Goal: Entertainment & Leisure: Browse casually

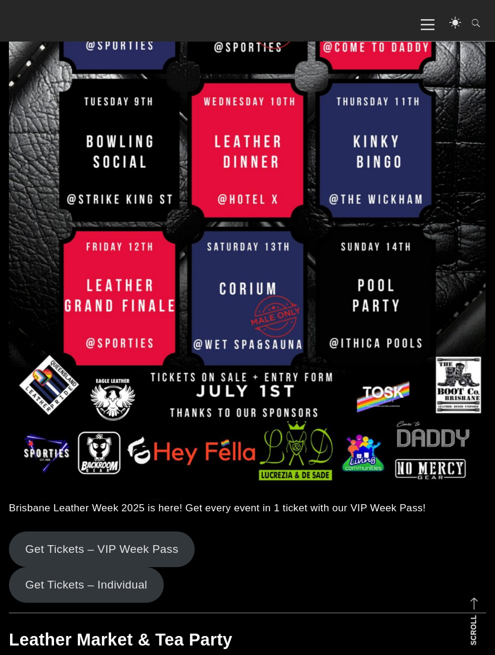
scroll to position [415, 0]
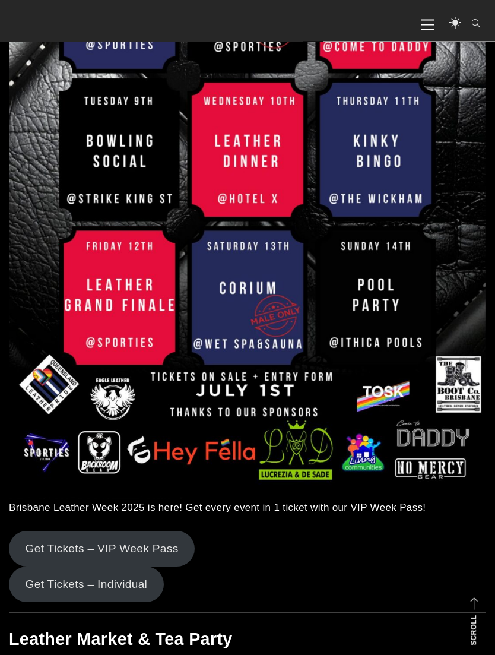
click at [211, 296] on img at bounding box center [247, 162] width 477 height 675
click at [242, 296] on img at bounding box center [247, 161] width 477 height 675
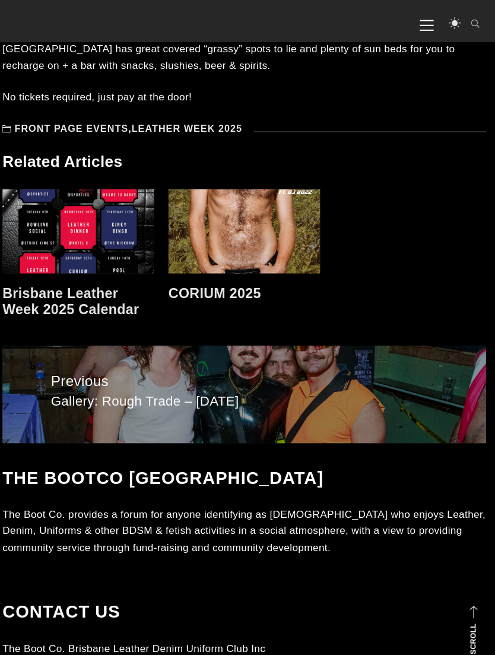
scroll to position [7876, 0]
click at [49, 380] on link "Previous Previous post: Gallery: Rough Trade – Aug 2025" at bounding box center [247, 389] width 477 height 96
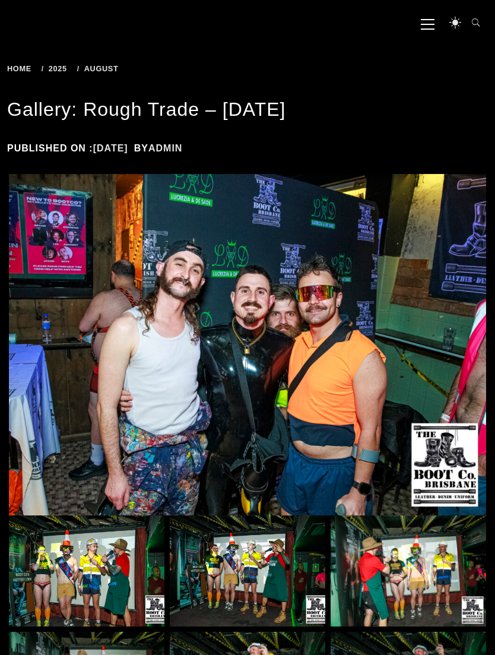
scroll to position [125, 0]
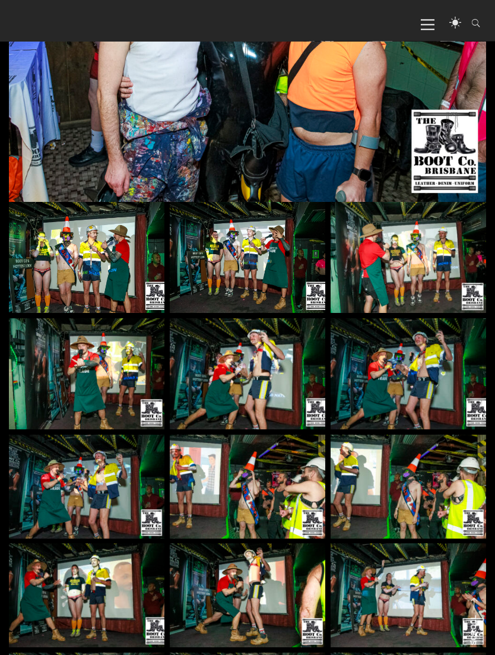
click at [68, 259] on img at bounding box center [87, 258] width 156 height 112
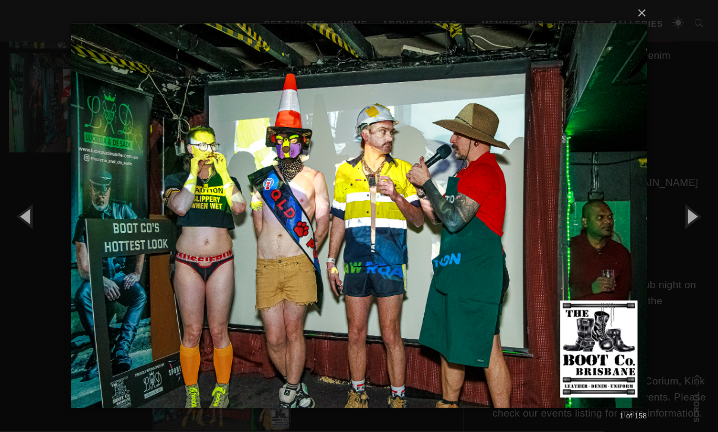
scroll to position [740, 0]
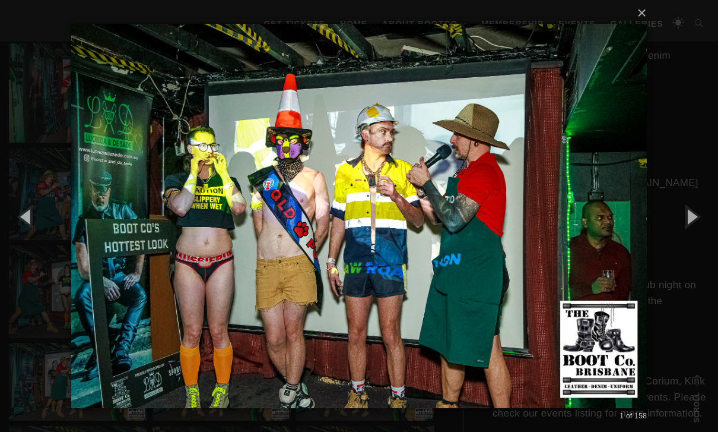
click at [494, 237] on button "button" at bounding box center [691, 215] width 53 height 65
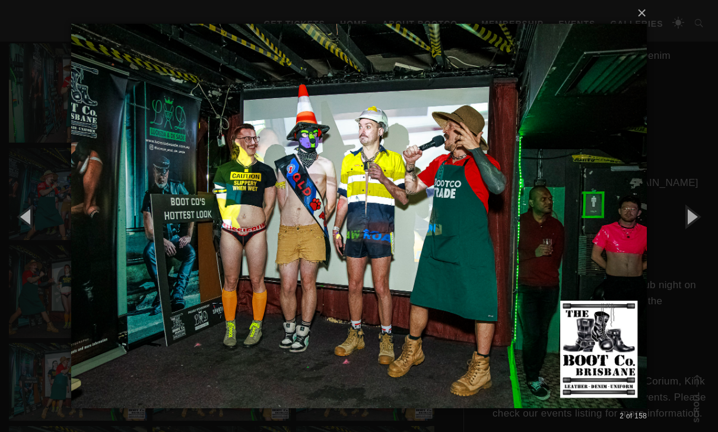
click at [494, 241] on button "button" at bounding box center [691, 215] width 53 height 65
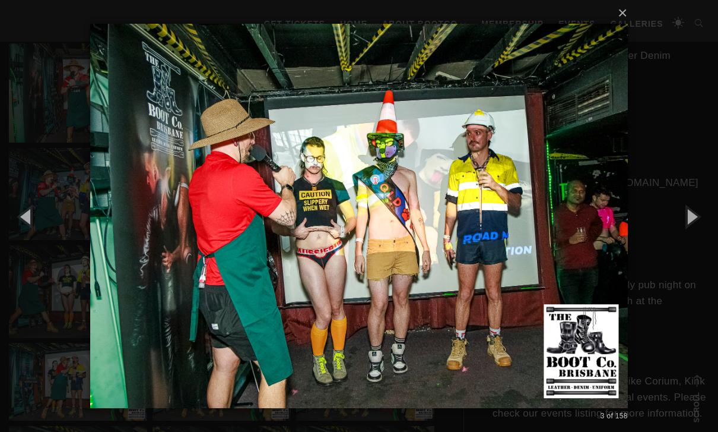
click at [494, 239] on button "button" at bounding box center [691, 215] width 53 height 65
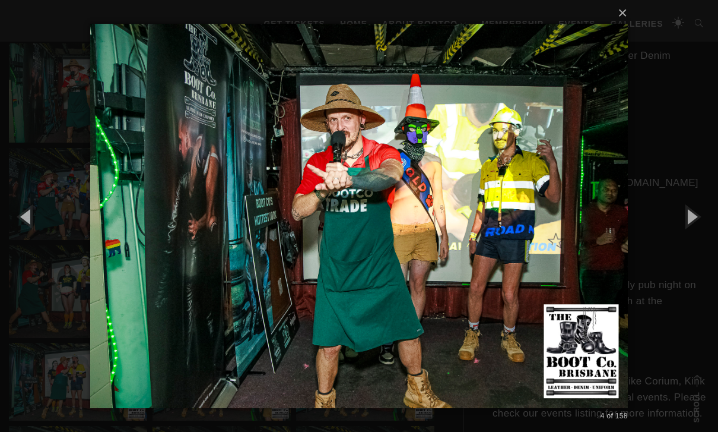
click at [494, 243] on button "button" at bounding box center [691, 215] width 53 height 65
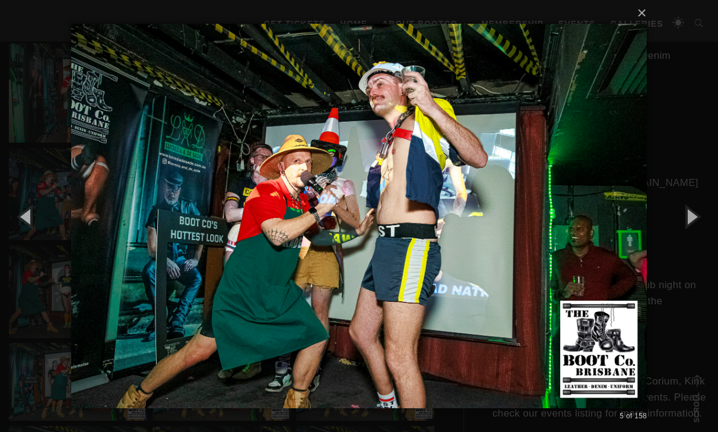
click at [494, 240] on button "button" at bounding box center [691, 215] width 53 height 65
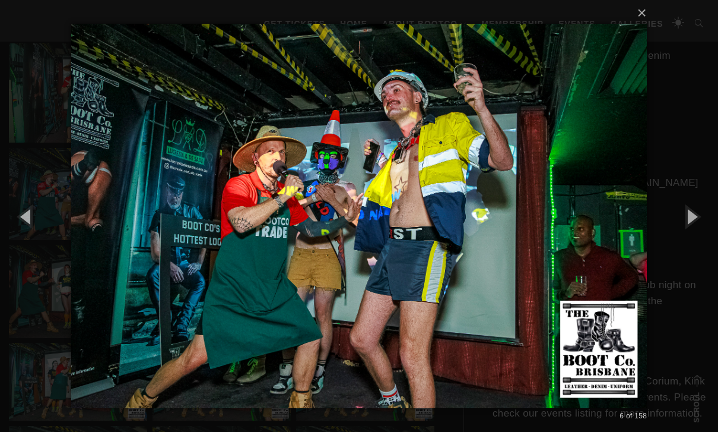
click at [494, 239] on button "button" at bounding box center [691, 215] width 53 height 65
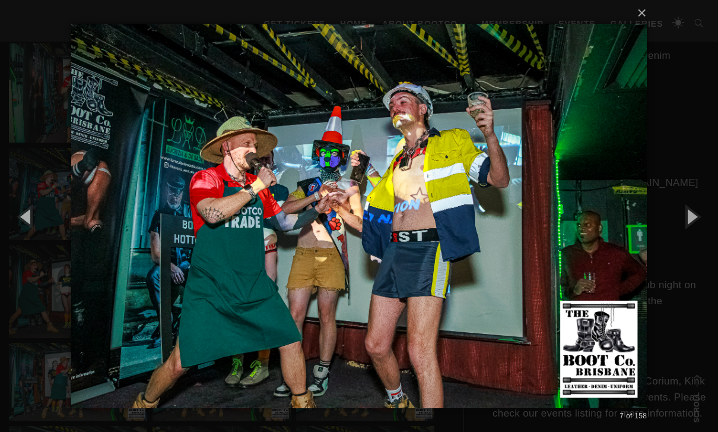
click at [494, 239] on button "button" at bounding box center [691, 215] width 53 height 65
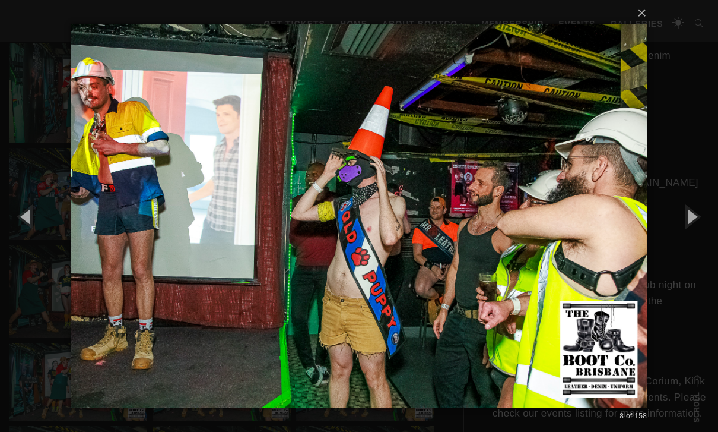
click at [494, 242] on button "button" at bounding box center [691, 215] width 53 height 65
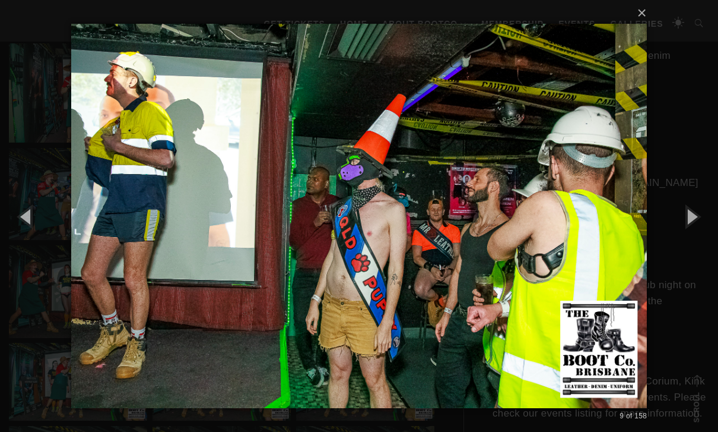
click at [494, 242] on button "button" at bounding box center [691, 215] width 53 height 65
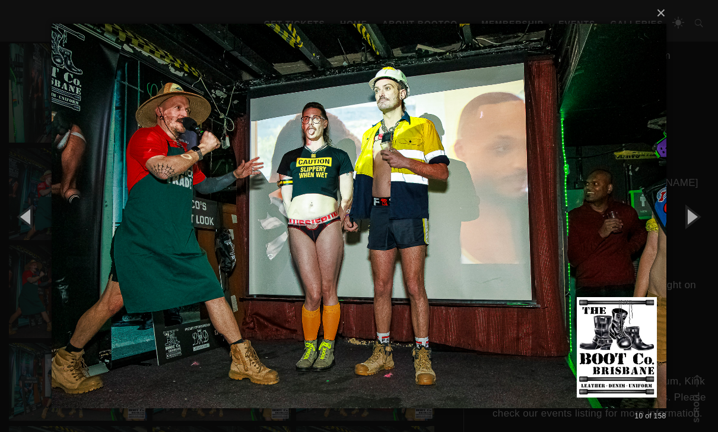
click at [494, 242] on button "button" at bounding box center [691, 215] width 53 height 65
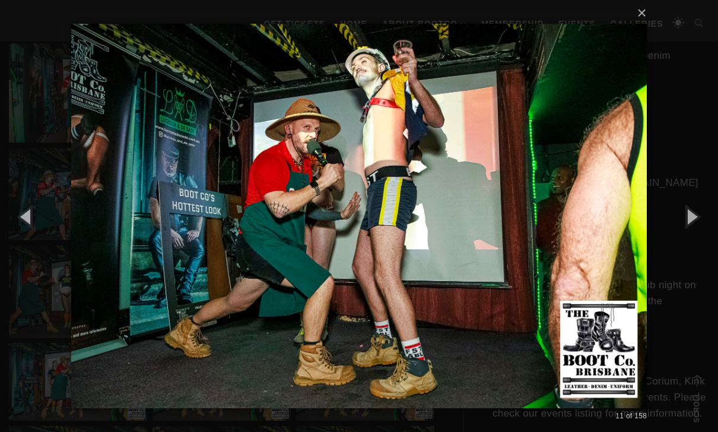
click at [494, 241] on button "button" at bounding box center [691, 215] width 53 height 65
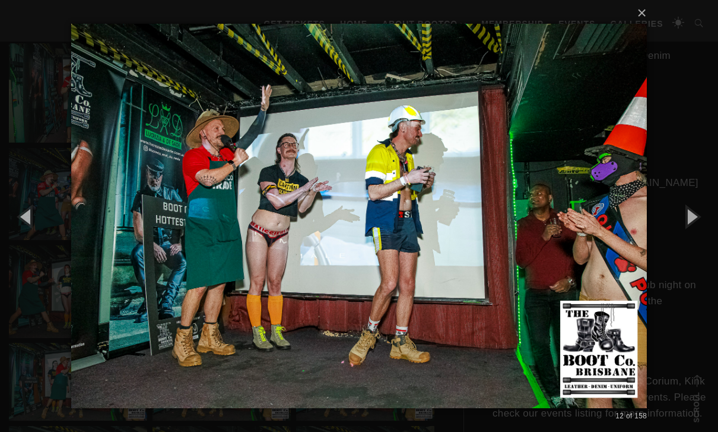
click at [494, 240] on button "button" at bounding box center [691, 215] width 53 height 65
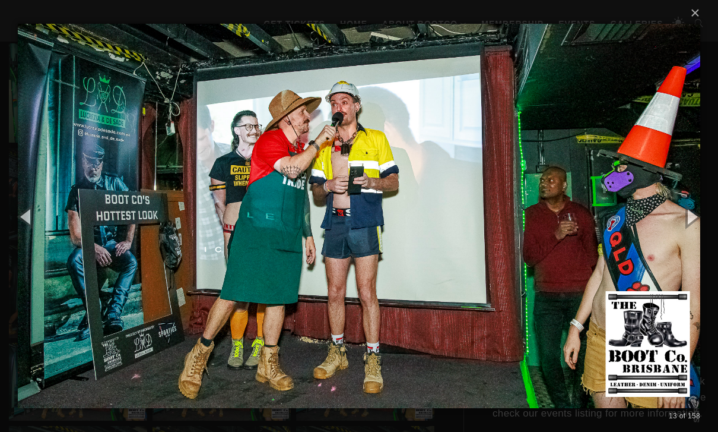
click at [494, 241] on button "button" at bounding box center [691, 215] width 53 height 65
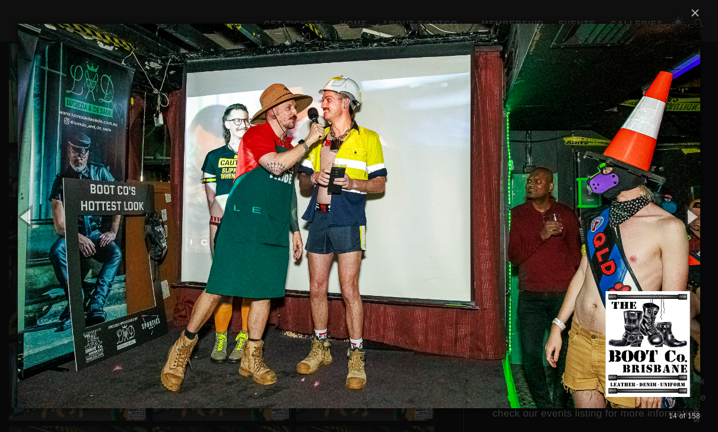
click at [494, 240] on button "button" at bounding box center [691, 215] width 53 height 65
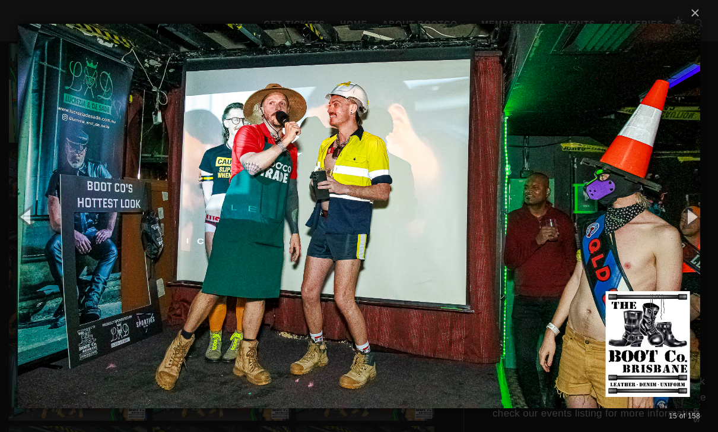
click at [494, 239] on button "button" at bounding box center [691, 215] width 53 height 65
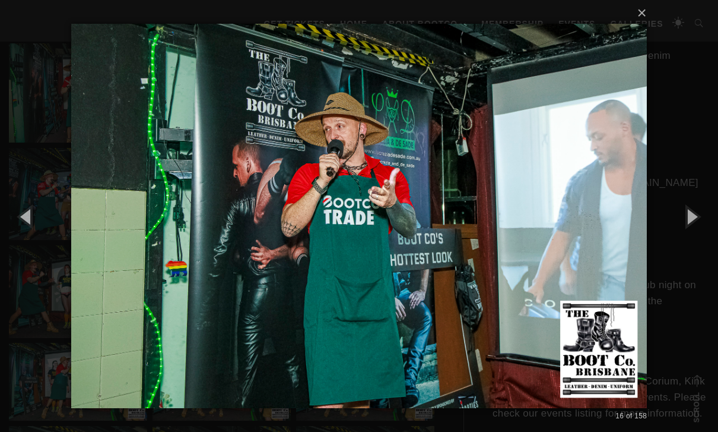
click at [494, 243] on button "button" at bounding box center [691, 215] width 53 height 65
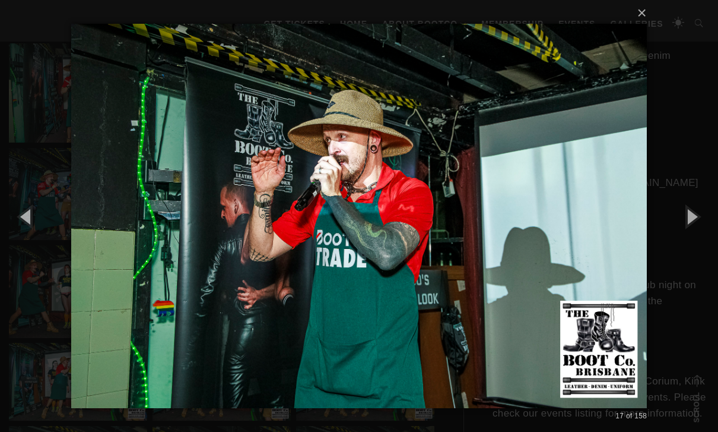
click at [494, 242] on button "button" at bounding box center [691, 215] width 53 height 65
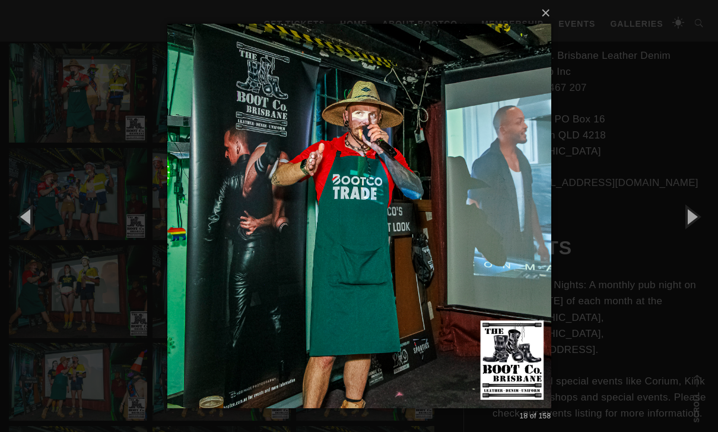
click at [494, 242] on button "button" at bounding box center [691, 215] width 53 height 65
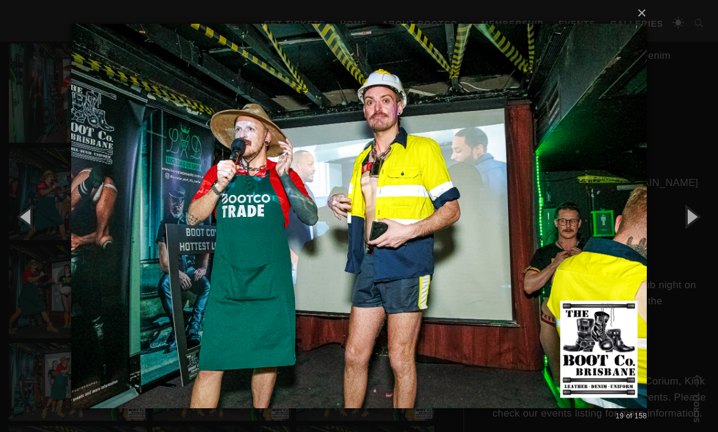
click at [494, 242] on button "button" at bounding box center [691, 215] width 53 height 65
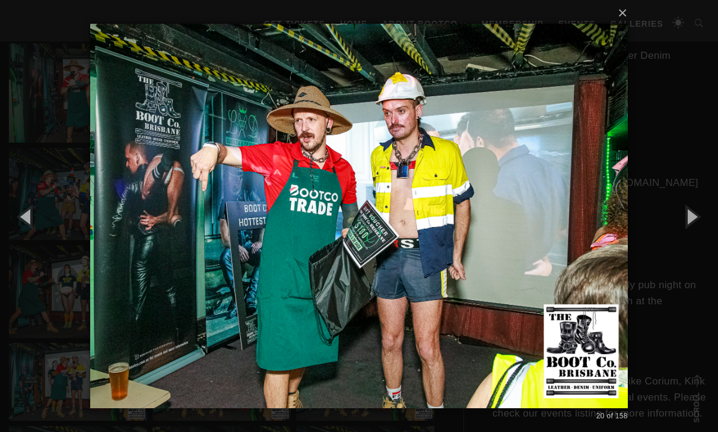
click at [494, 242] on button "button" at bounding box center [691, 215] width 53 height 65
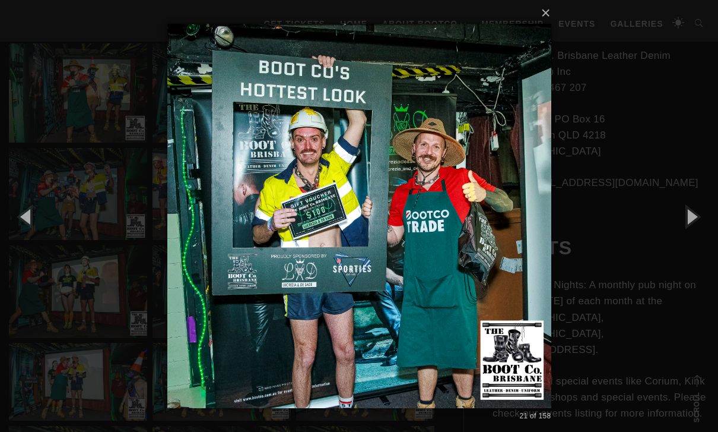
click at [494, 243] on button "button" at bounding box center [691, 215] width 53 height 65
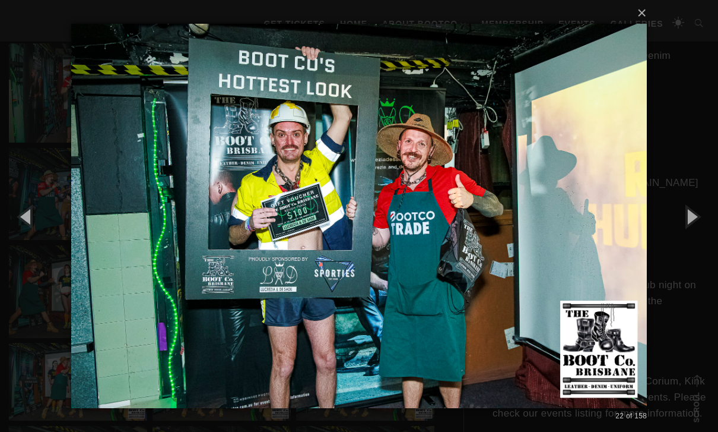
click at [494, 242] on button "button" at bounding box center [691, 215] width 53 height 65
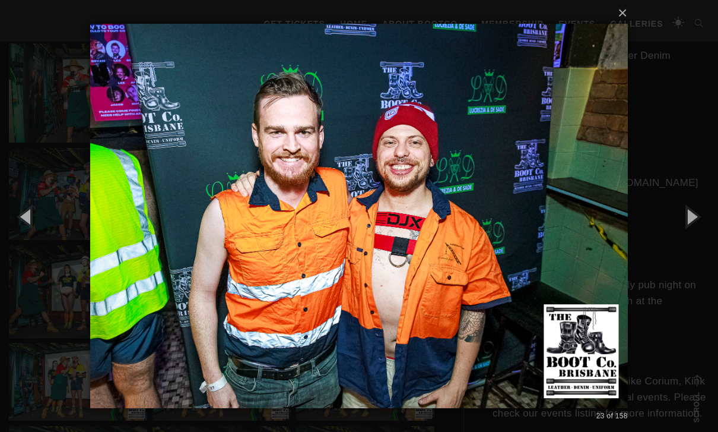
click at [494, 238] on button "button" at bounding box center [691, 215] width 53 height 65
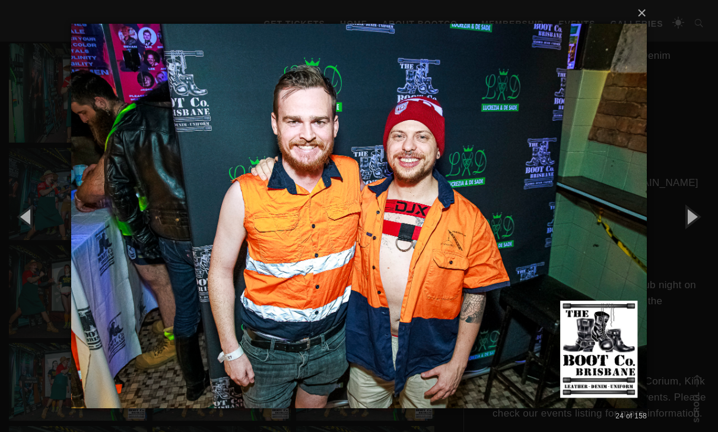
click at [494, 235] on button "button" at bounding box center [691, 215] width 53 height 65
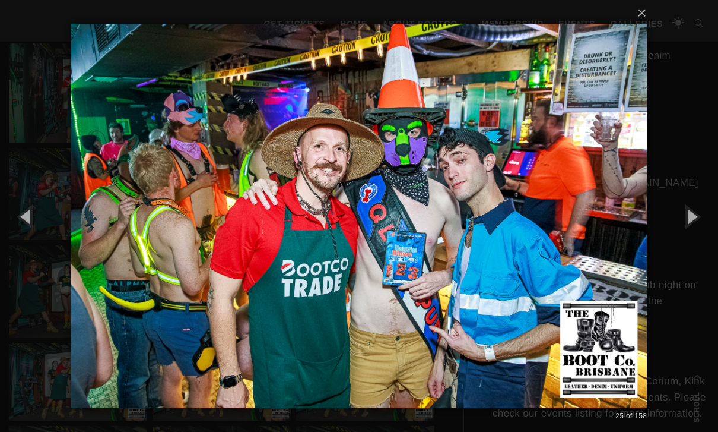
click at [494, 235] on button "button" at bounding box center [691, 215] width 53 height 65
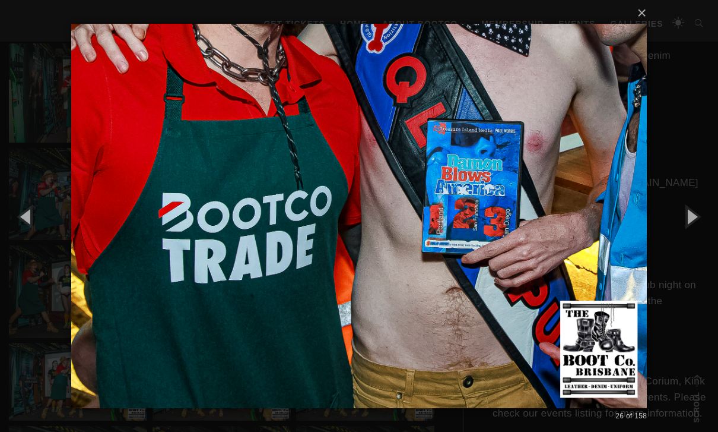
click at [494, 242] on button "button" at bounding box center [691, 215] width 53 height 65
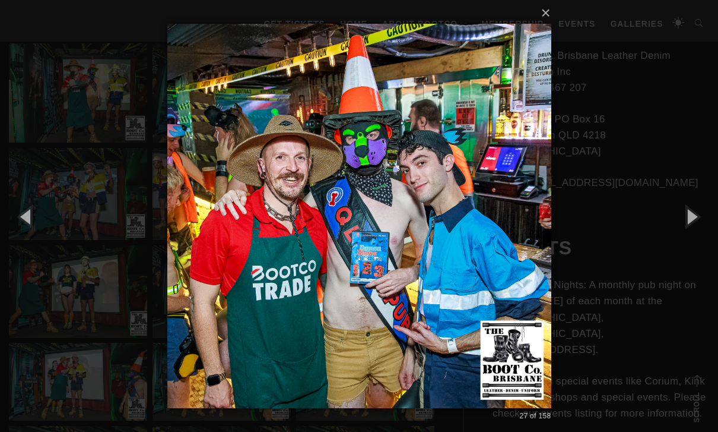
click at [494, 236] on button "button" at bounding box center [691, 215] width 53 height 65
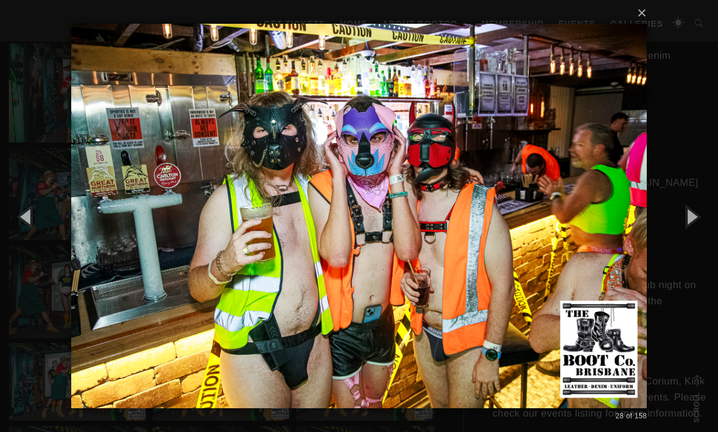
click at [494, 234] on button "button" at bounding box center [691, 215] width 53 height 65
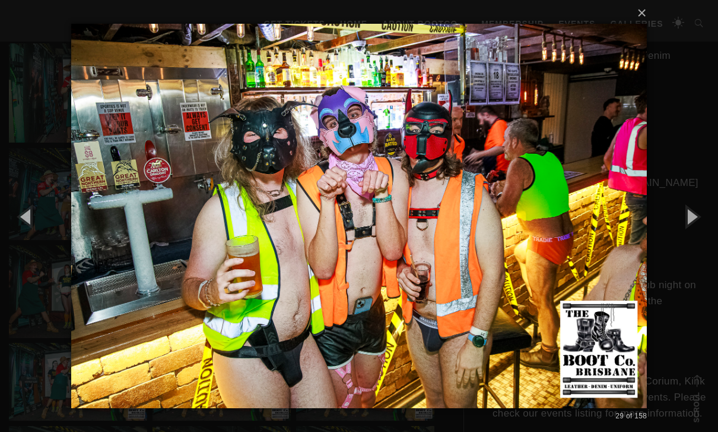
click at [494, 234] on button "button" at bounding box center [691, 215] width 53 height 65
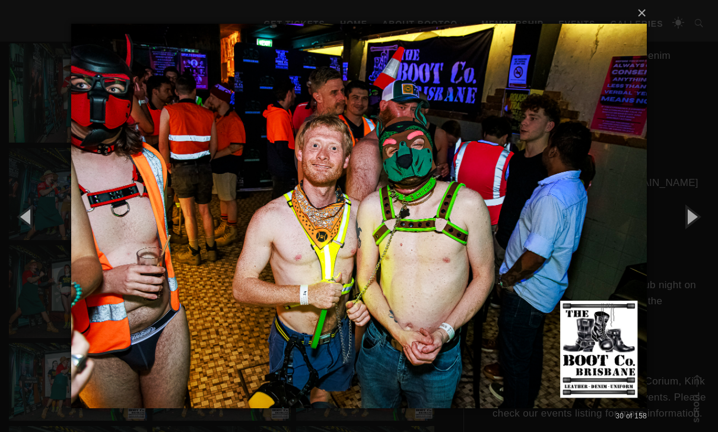
click at [494, 234] on button "button" at bounding box center [691, 215] width 53 height 65
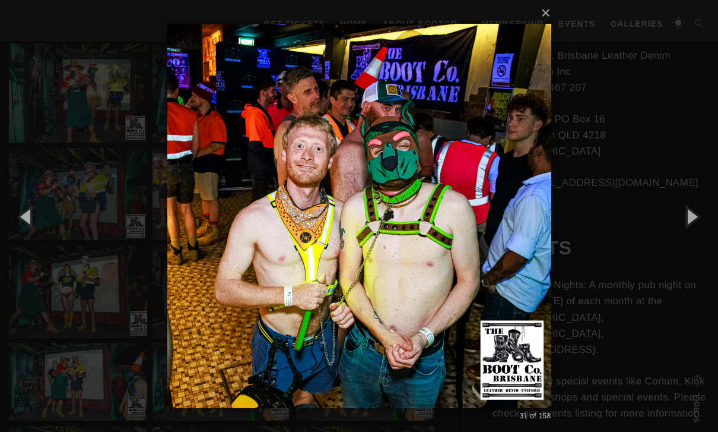
click at [494, 234] on button "button" at bounding box center [691, 215] width 53 height 65
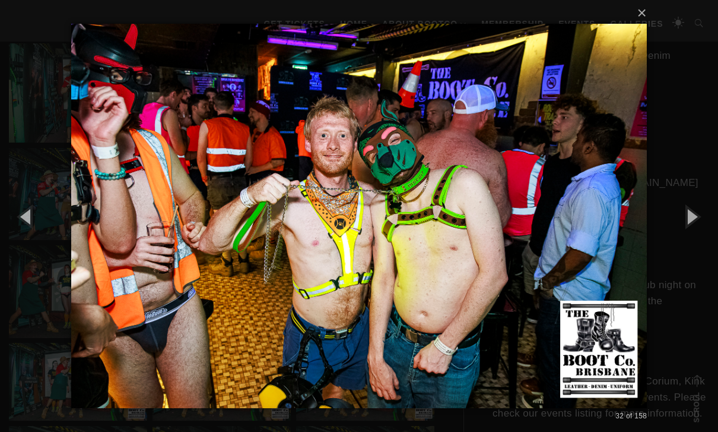
click at [494, 234] on button "button" at bounding box center [691, 215] width 53 height 65
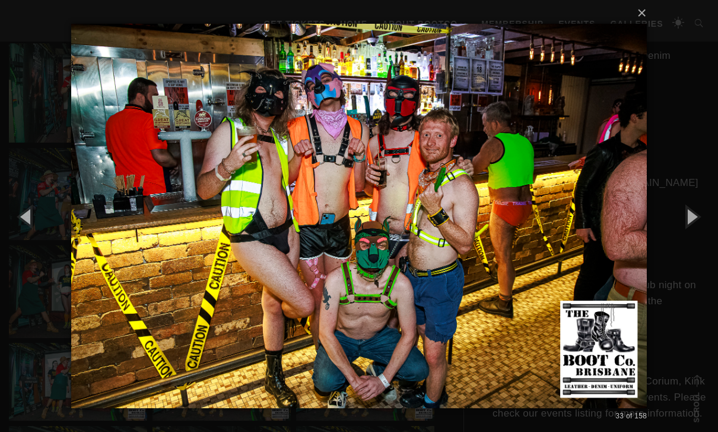
click at [494, 234] on button "button" at bounding box center [691, 215] width 53 height 65
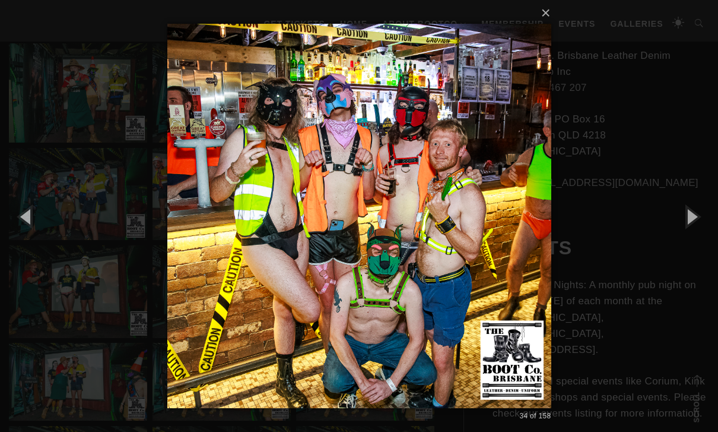
click at [494, 234] on button "button" at bounding box center [691, 215] width 53 height 65
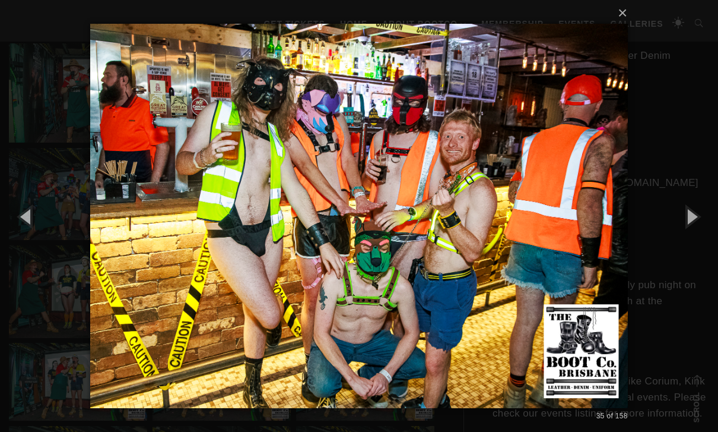
click at [494, 234] on button "button" at bounding box center [691, 215] width 53 height 65
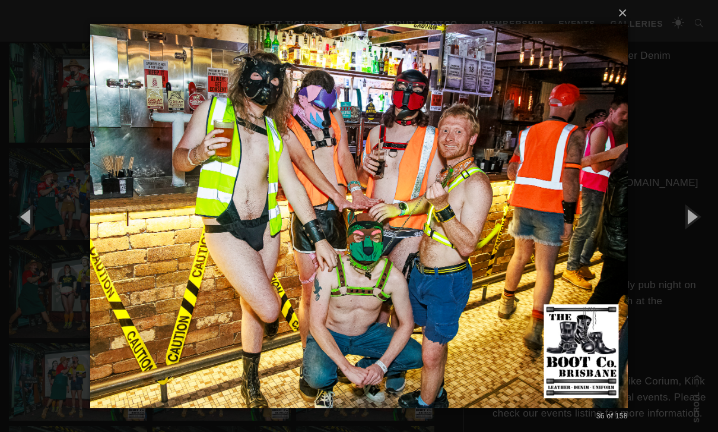
click at [494, 237] on button "button" at bounding box center [691, 215] width 53 height 65
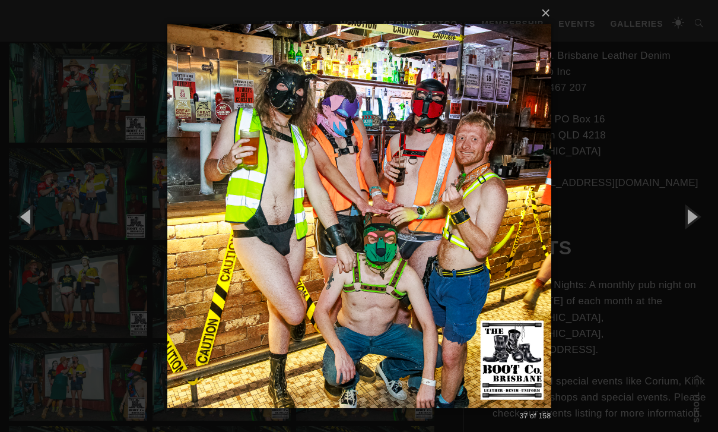
click at [494, 241] on button "button" at bounding box center [691, 215] width 53 height 65
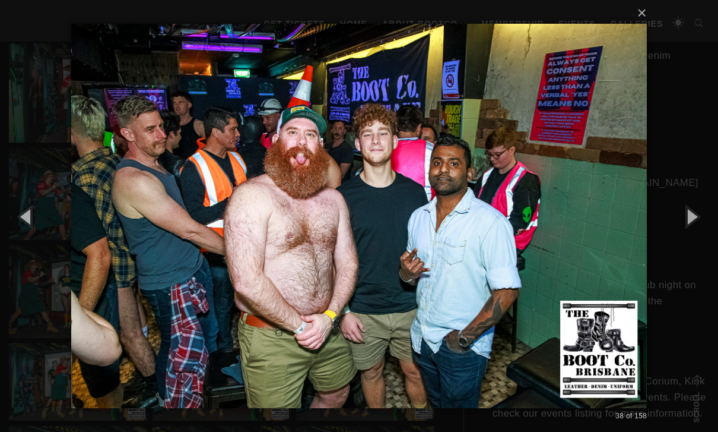
click at [494, 243] on button "button" at bounding box center [691, 215] width 53 height 65
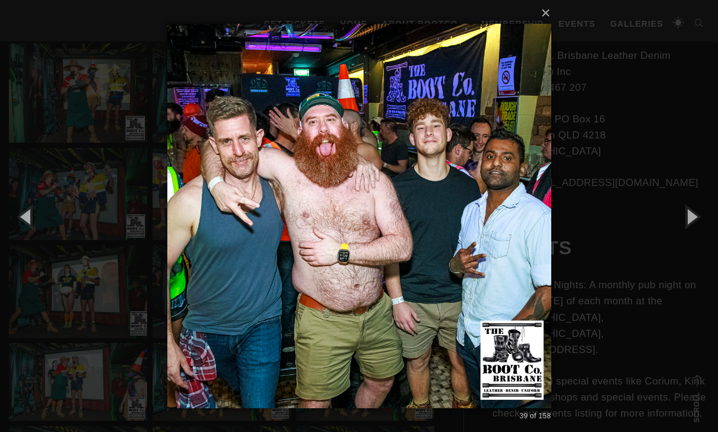
click at [494, 242] on button "button" at bounding box center [691, 215] width 53 height 65
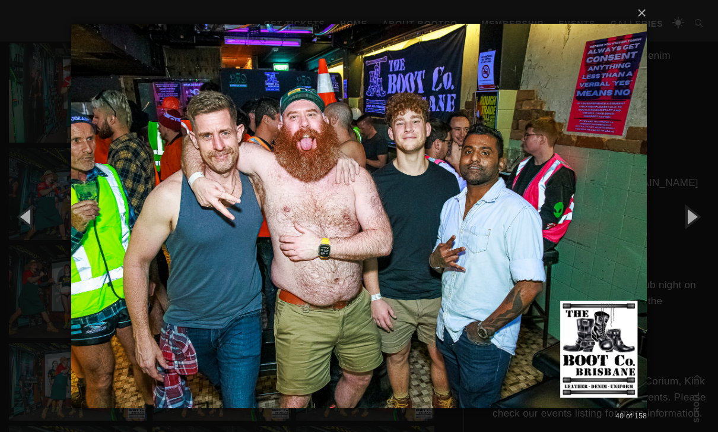
click at [494, 242] on button "button" at bounding box center [691, 215] width 53 height 65
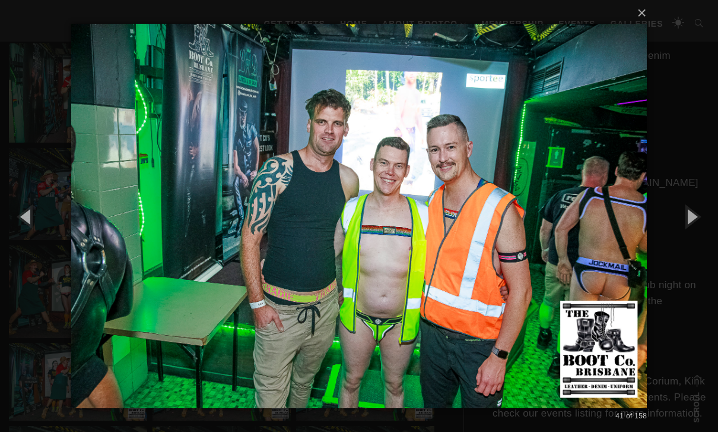
click at [494, 236] on button "button" at bounding box center [691, 215] width 53 height 65
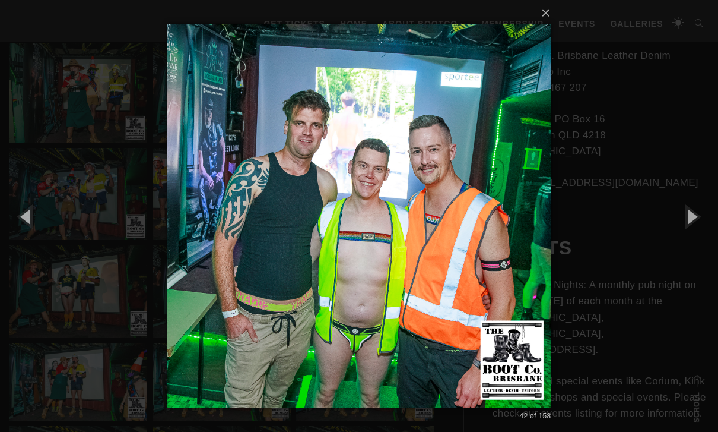
click at [494, 242] on button "button" at bounding box center [691, 215] width 53 height 65
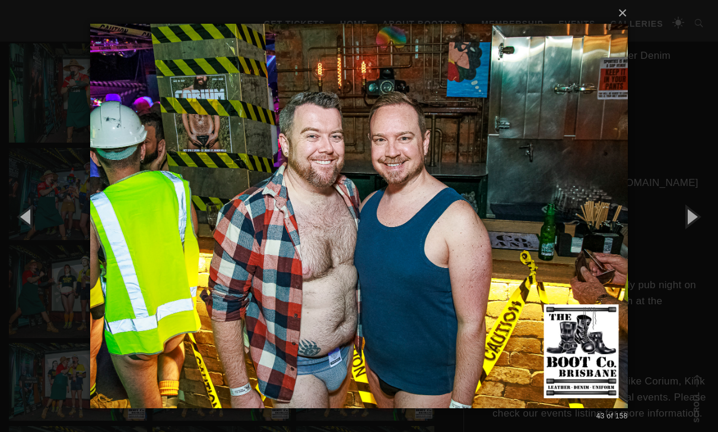
click at [494, 240] on button "button" at bounding box center [691, 215] width 53 height 65
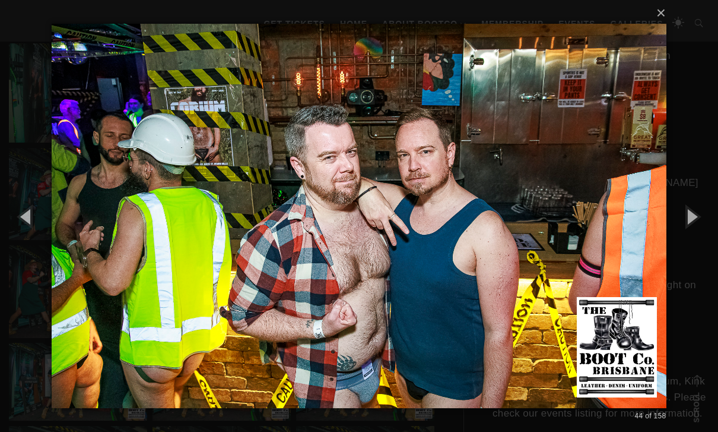
click at [494, 240] on button "button" at bounding box center [691, 215] width 53 height 65
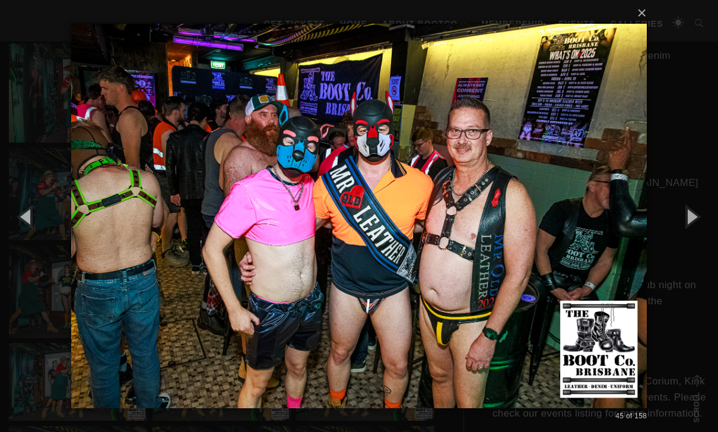
click at [494, 240] on button "button" at bounding box center [691, 215] width 53 height 65
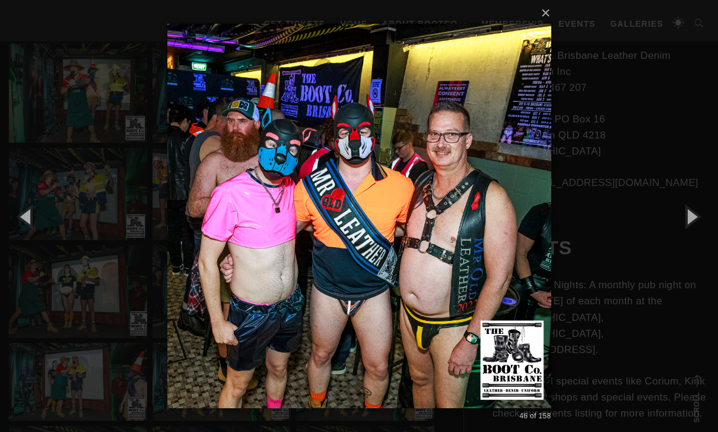
click at [494, 239] on button "button" at bounding box center [691, 215] width 53 height 65
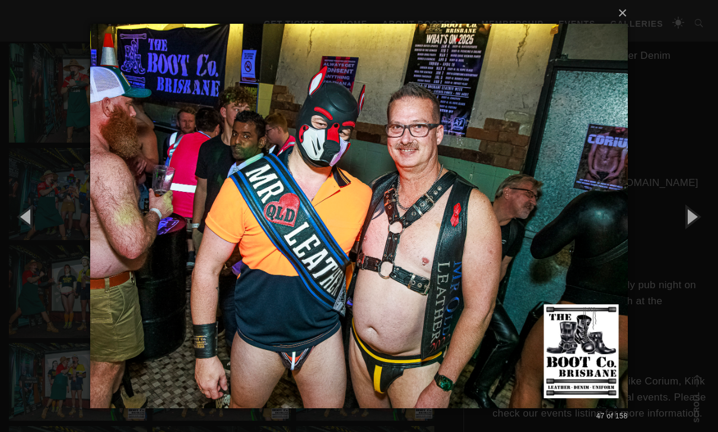
click at [494, 239] on button "button" at bounding box center [691, 215] width 53 height 65
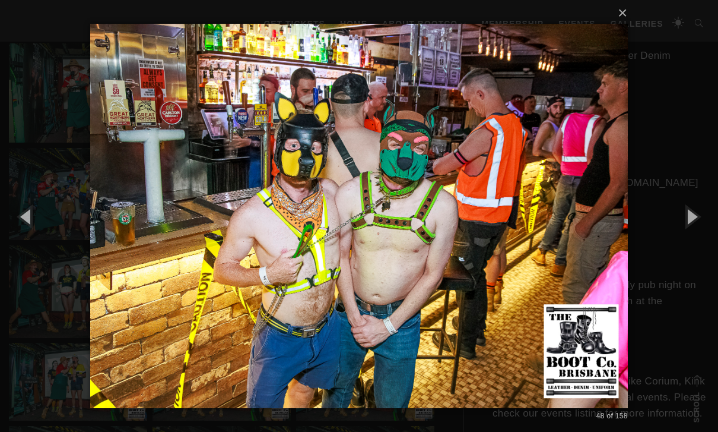
click at [494, 241] on button "button" at bounding box center [691, 215] width 53 height 65
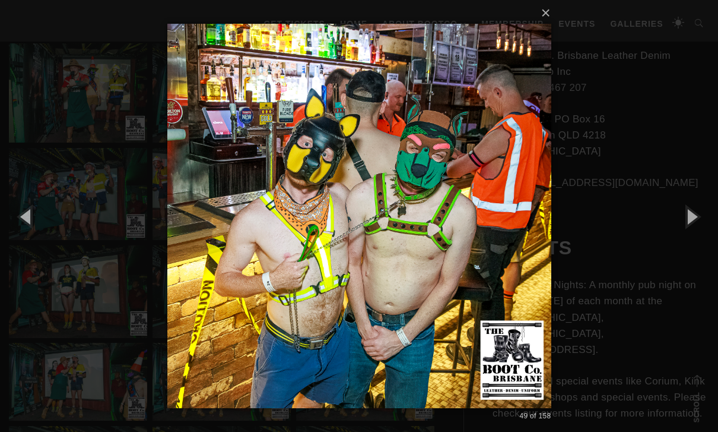
click at [494, 241] on button "button" at bounding box center [691, 215] width 53 height 65
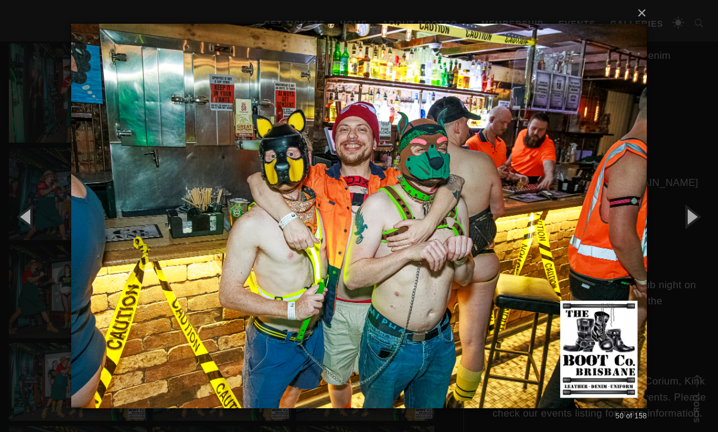
click at [494, 236] on button "button" at bounding box center [691, 215] width 53 height 65
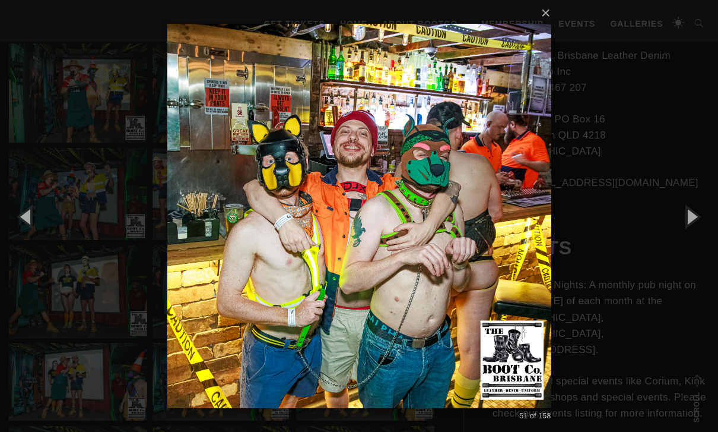
click at [494, 239] on button "button" at bounding box center [691, 215] width 53 height 65
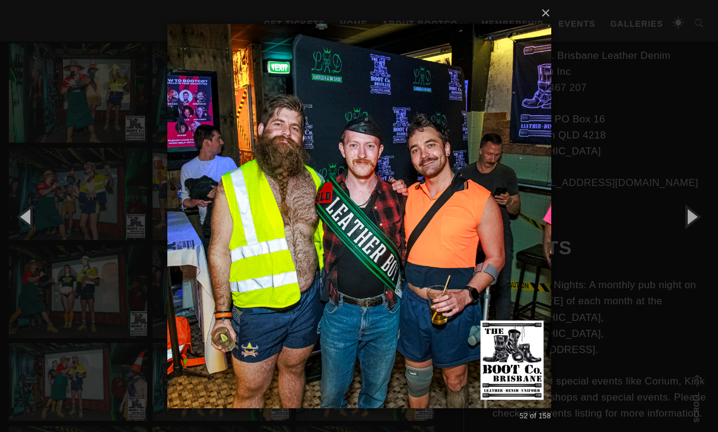
click at [494, 239] on button "button" at bounding box center [691, 215] width 53 height 65
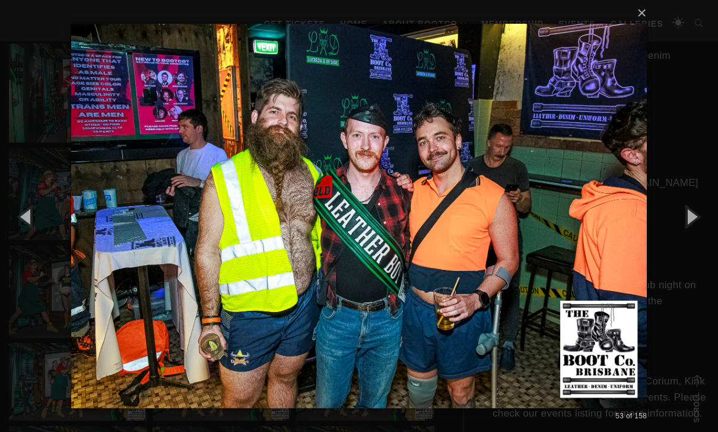
click at [494, 239] on button "button" at bounding box center [691, 215] width 53 height 65
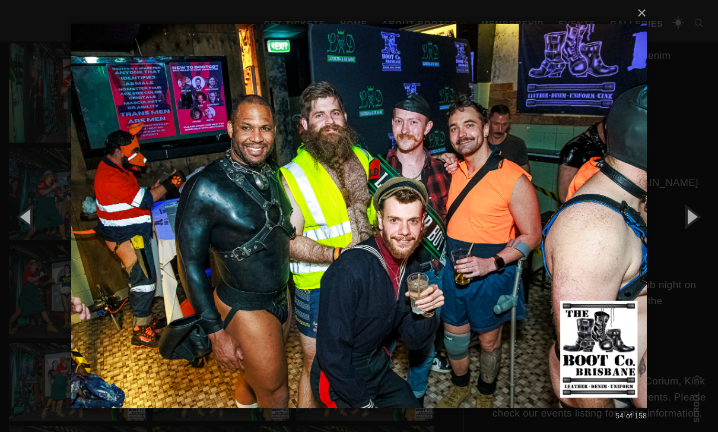
click at [494, 239] on button "button" at bounding box center [691, 215] width 53 height 65
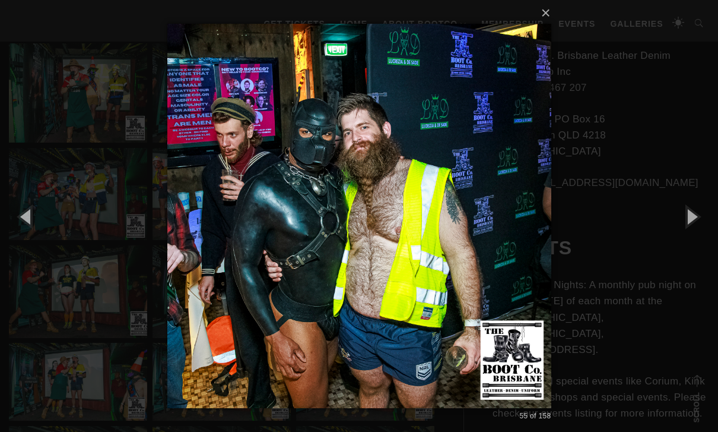
click at [24, 230] on button "button" at bounding box center [26, 215] width 53 height 65
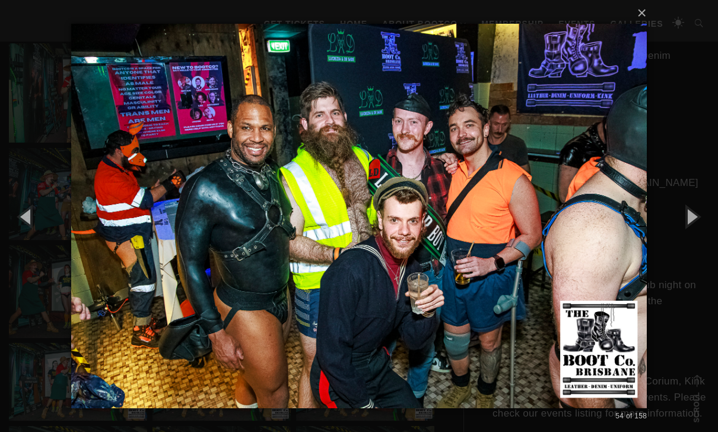
click at [494, 238] on button "button" at bounding box center [691, 215] width 53 height 65
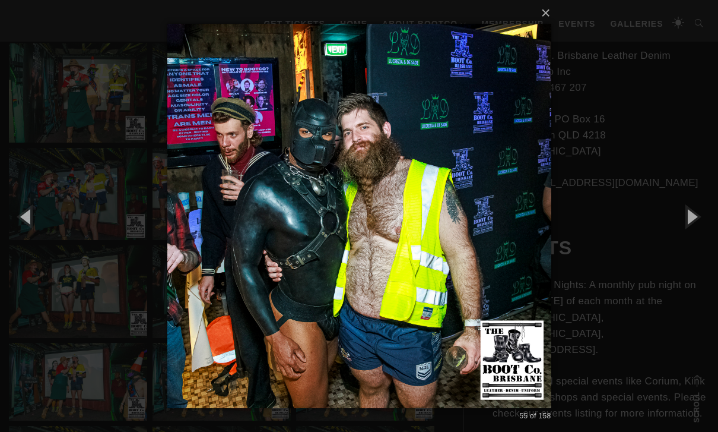
click at [494, 233] on button "button" at bounding box center [691, 215] width 53 height 65
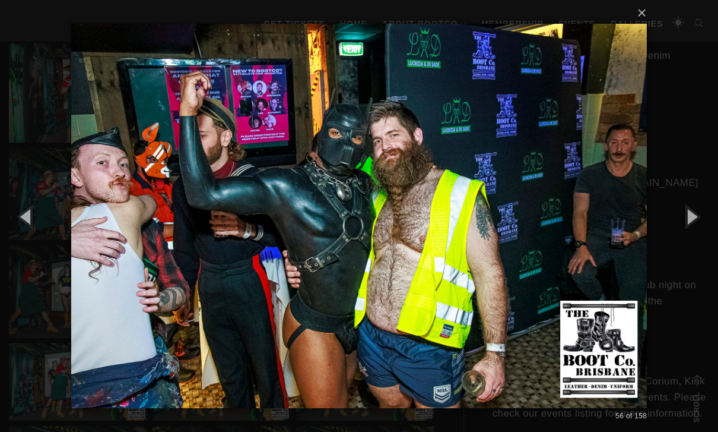
click at [494, 234] on button "button" at bounding box center [691, 215] width 53 height 65
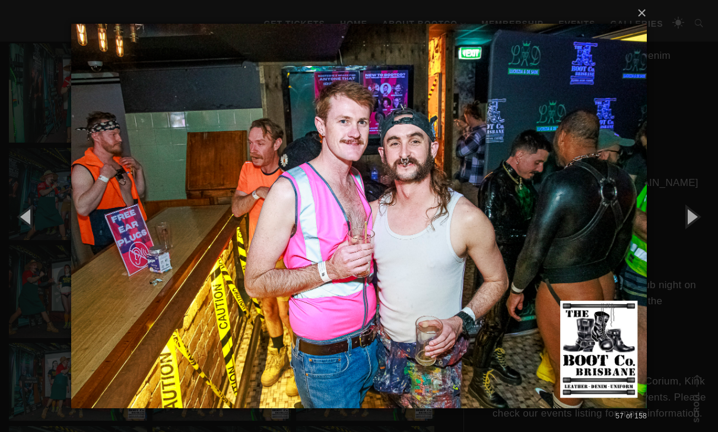
click at [25, 224] on button "button" at bounding box center [26, 215] width 53 height 65
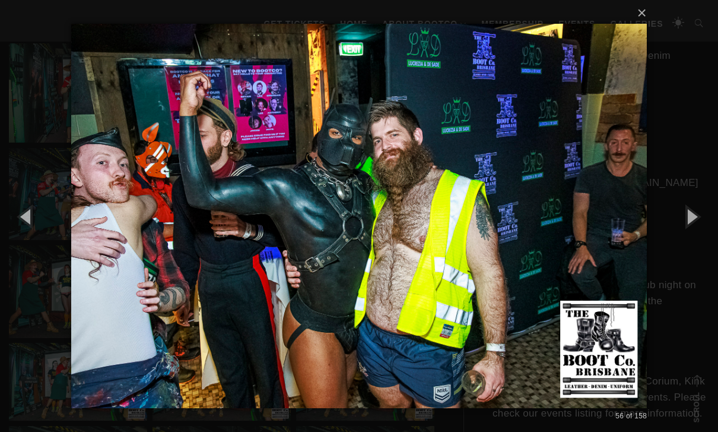
click at [494, 234] on button "button" at bounding box center [691, 215] width 53 height 65
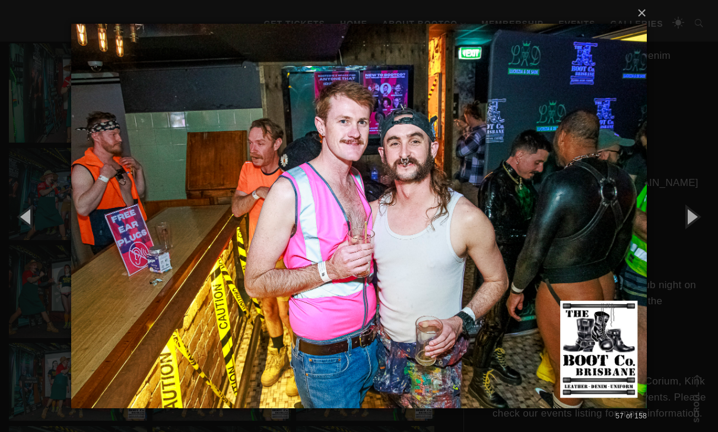
click at [494, 237] on button "button" at bounding box center [691, 215] width 53 height 65
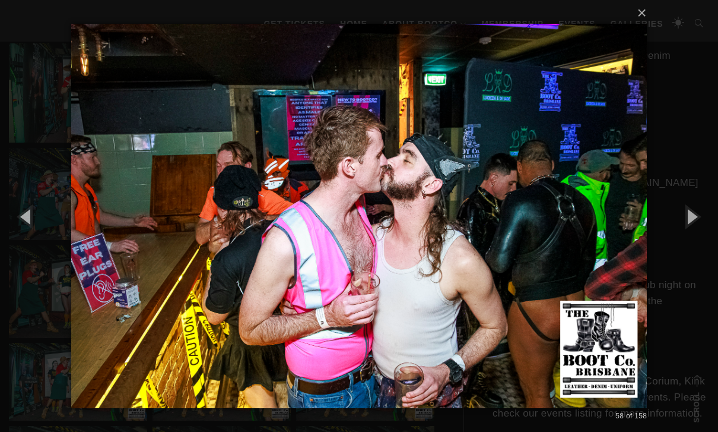
click at [494, 239] on button "button" at bounding box center [691, 215] width 53 height 65
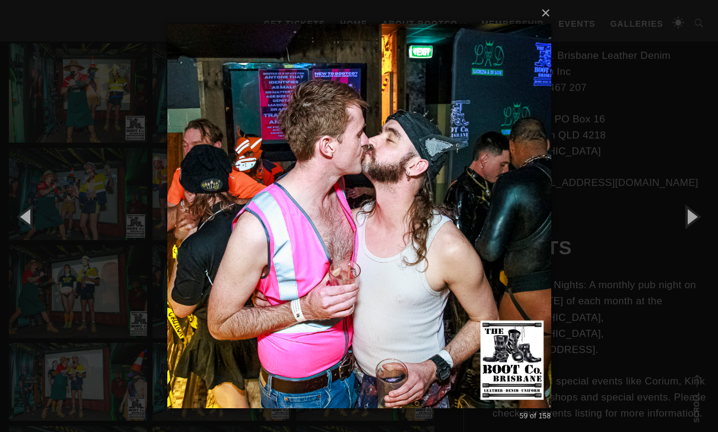
click at [494, 237] on button "button" at bounding box center [691, 215] width 53 height 65
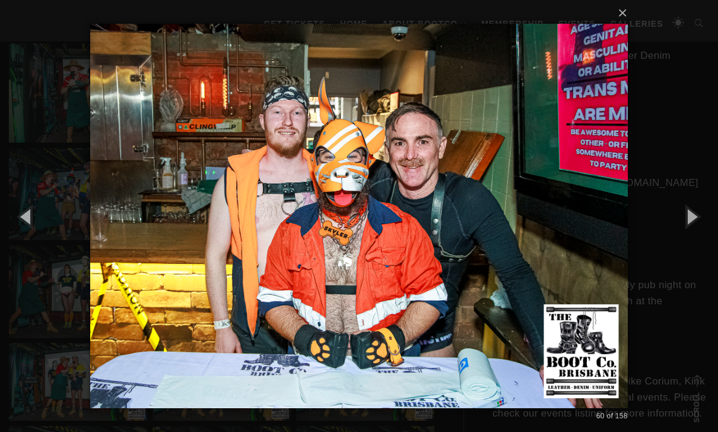
click at [494, 236] on button "button" at bounding box center [691, 215] width 53 height 65
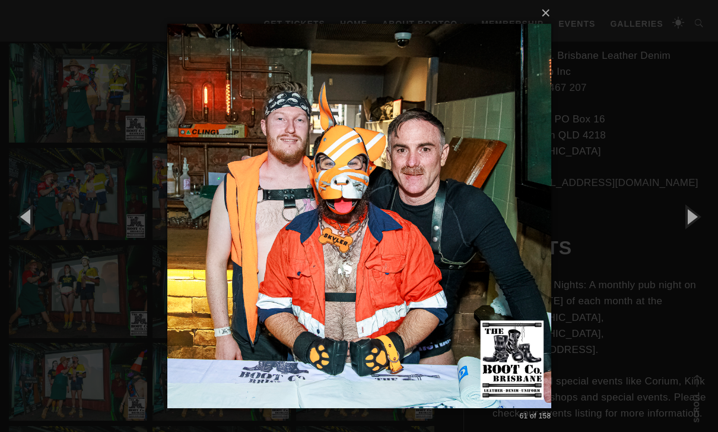
click at [494, 237] on button "button" at bounding box center [691, 215] width 53 height 65
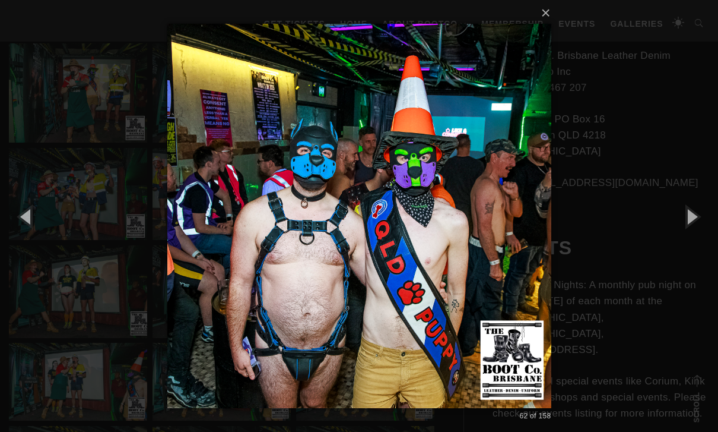
click at [494, 237] on button "button" at bounding box center [691, 215] width 53 height 65
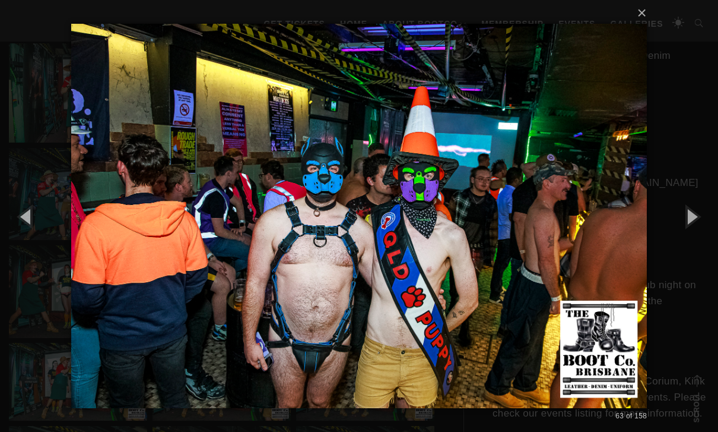
click at [494, 237] on button "button" at bounding box center [691, 215] width 53 height 65
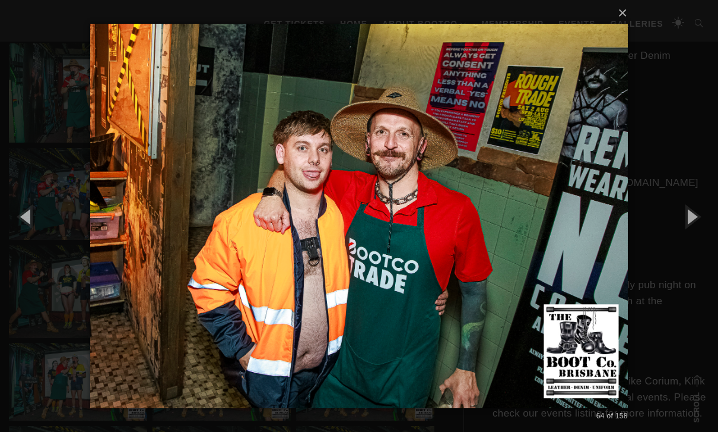
click at [494, 237] on button "button" at bounding box center [691, 215] width 53 height 65
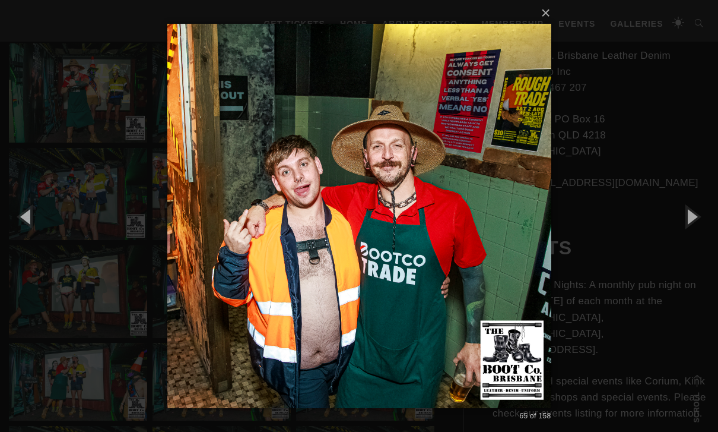
click at [494, 237] on button "button" at bounding box center [691, 215] width 53 height 65
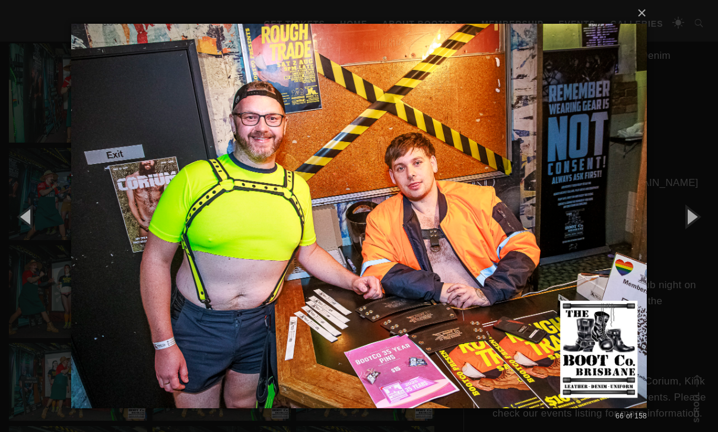
click at [494, 237] on button "button" at bounding box center [691, 215] width 53 height 65
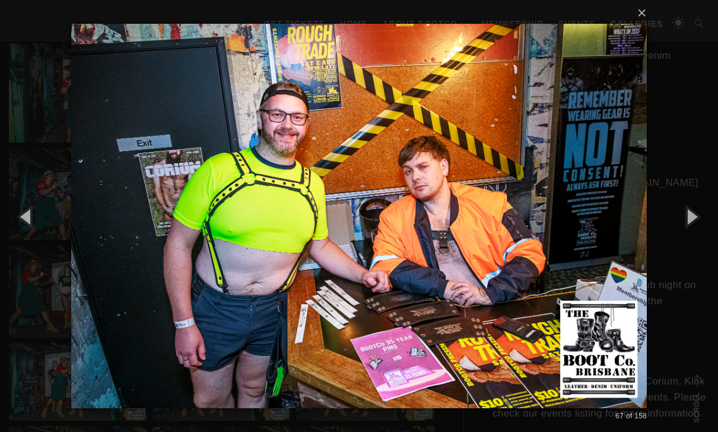
click at [494, 237] on button "button" at bounding box center [691, 215] width 53 height 65
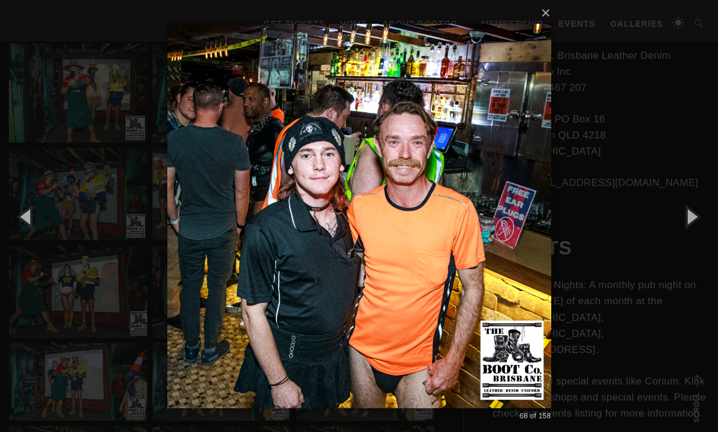
click at [494, 237] on button "button" at bounding box center [691, 215] width 53 height 65
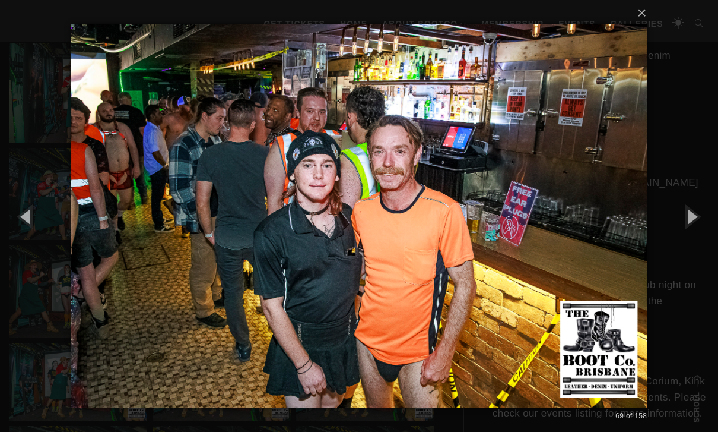
click at [494, 239] on button "button" at bounding box center [691, 215] width 53 height 65
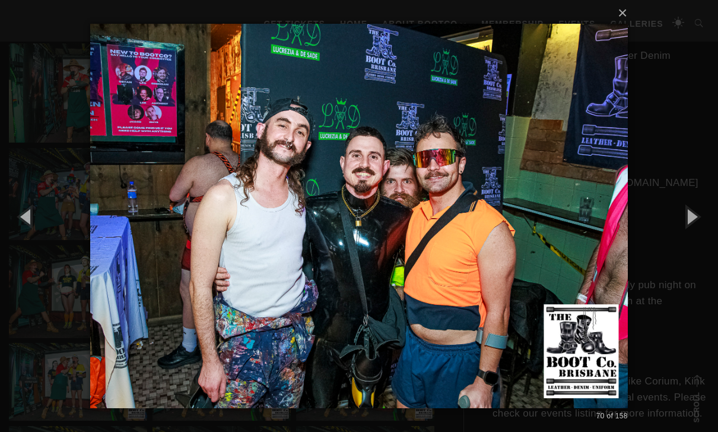
click at [494, 239] on button "button" at bounding box center [691, 215] width 53 height 65
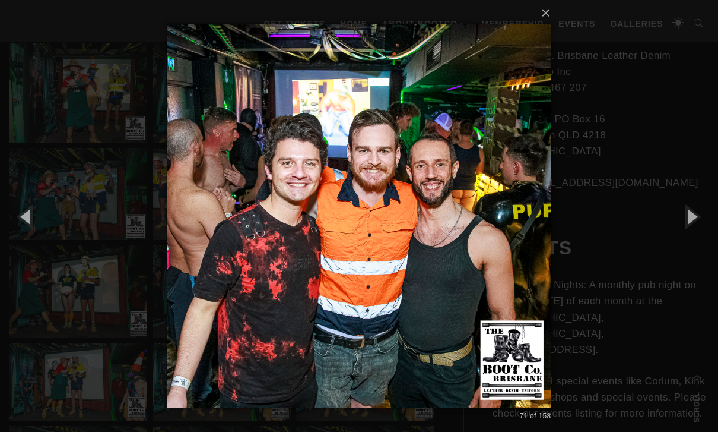
click at [494, 239] on button "button" at bounding box center [691, 215] width 53 height 65
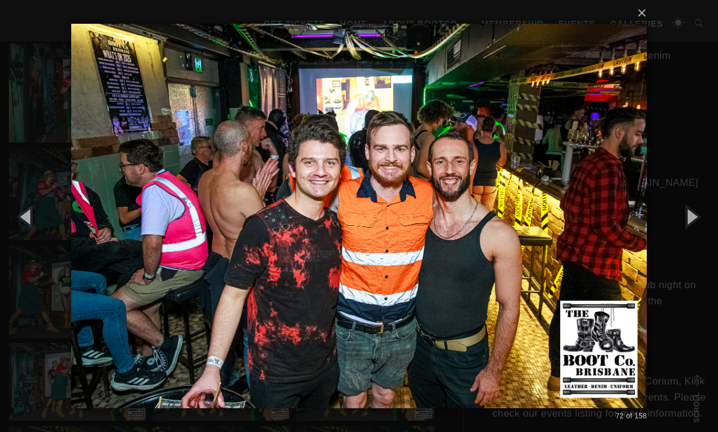
click at [494, 239] on button "button" at bounding box center [691, 215] width 53 height 65
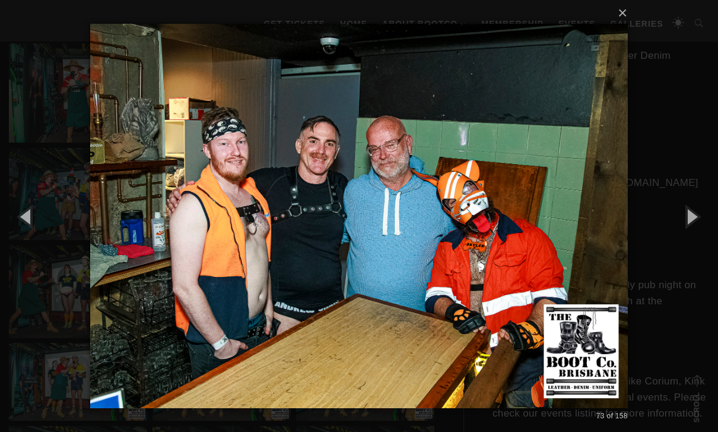
click at [494, 239] on button "button" at bounding box center [691, 215] width 53 height 65
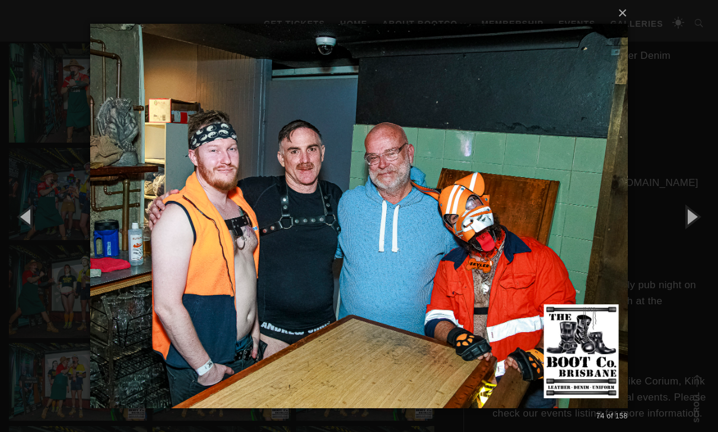
click at [494, 238] on button "button" at bounding box center [691, 215] width 53 height 65
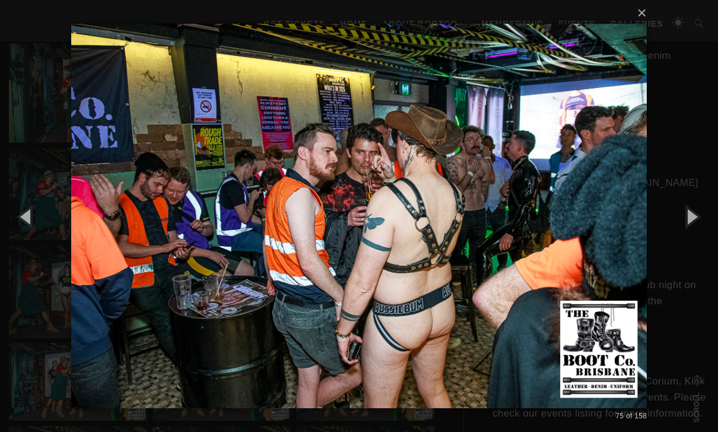
click at [494, 240] on button "button" at bounding box center [691, 215] width 53 height 65
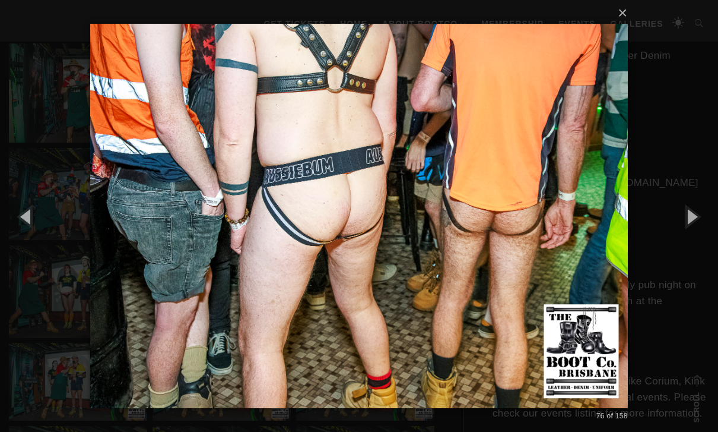
click at [494, 240] on button "button" at bounding box center [691, 215] width 53 height 65
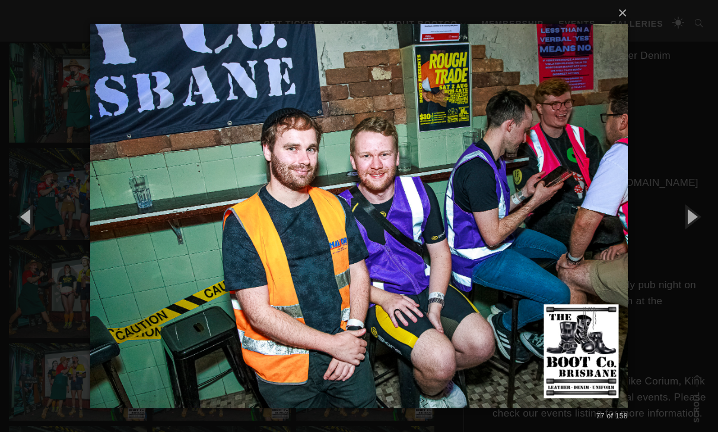
click at [494, 240] on button "button" at bounding box center [691, 215] width 53 height 65
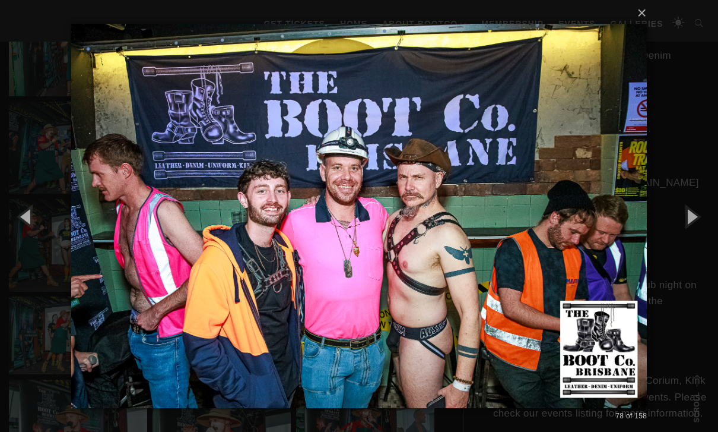
scroll to position [785, 0]
click at [494, 237] on button "button" at bounding box center [691, 215] width 53 height 65
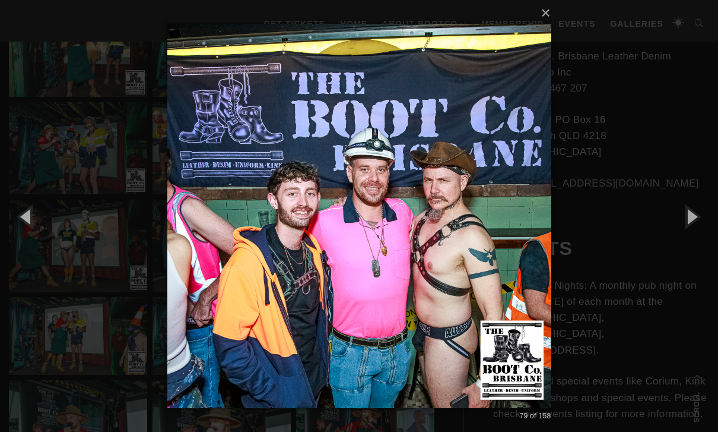
click at [494, 238] on button "button" at bounding box center [691, 215] width 53 height 65
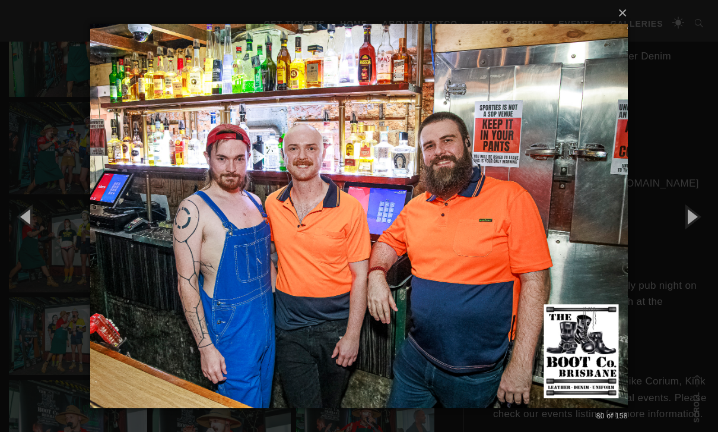
click at [494, 239] on button "button" at bounding box center [691, 215] width 53 height 65
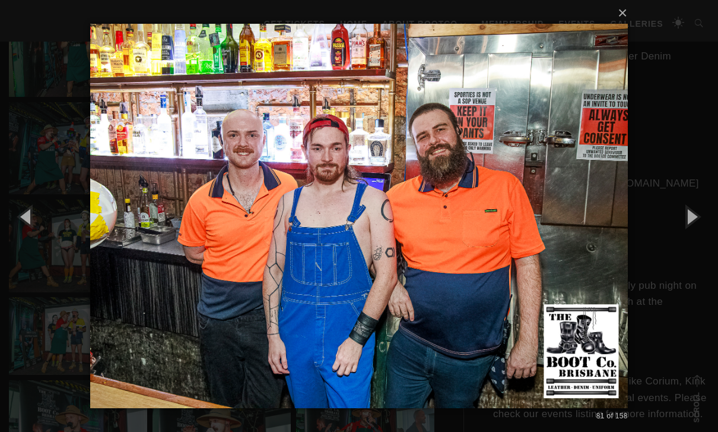
click at [494, 238] on button "button" at bounding box center [691, 215] width 53 height 65
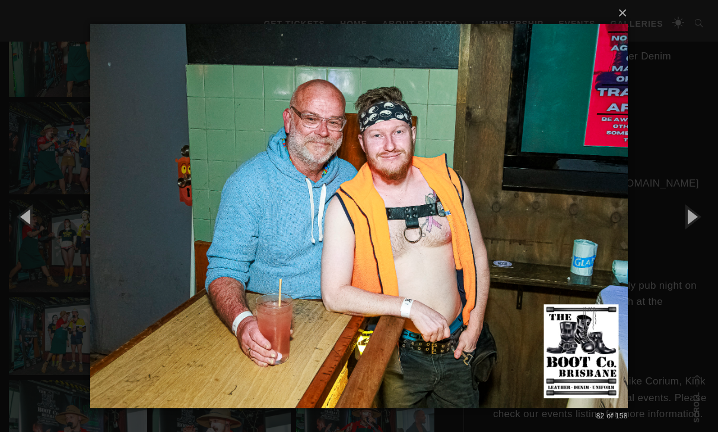
scroll to position [785, 0]
click at [33, 224] on button "button" at bounding box center [26, 215] width 53 height 65
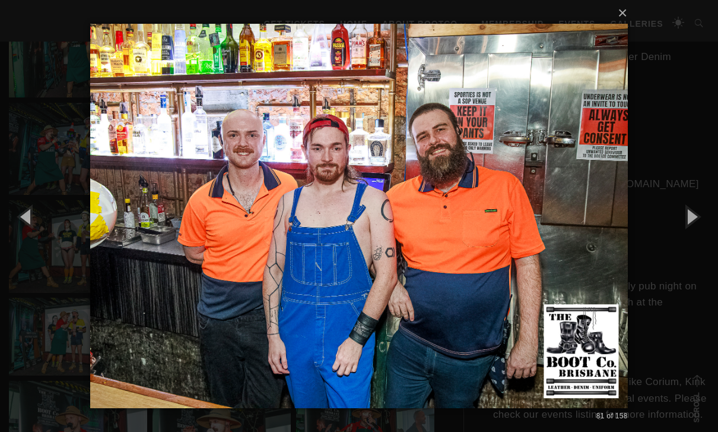
click at [494, 237] on button "button" at bounding box center [691, 215] width 53 height 65
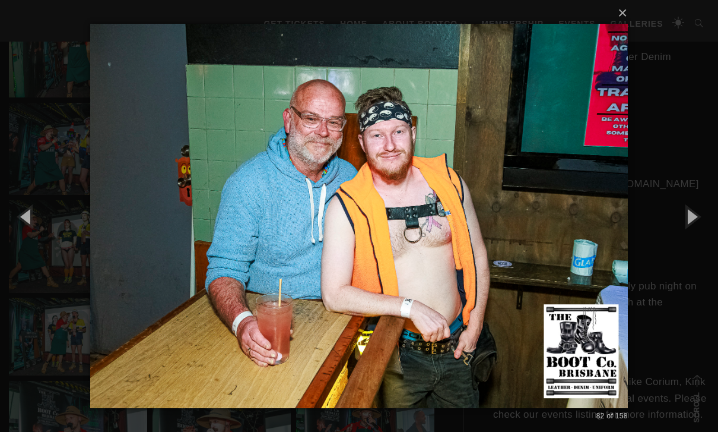
click at [494, 239] on button "button" at bounding box center [691, 215] width 53 height 65
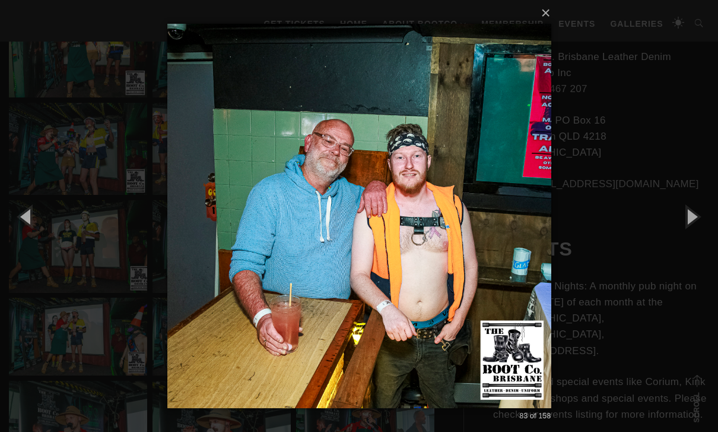
click at [494, 238] on button "button" at bounding box center [691, 215] width 53 height 65
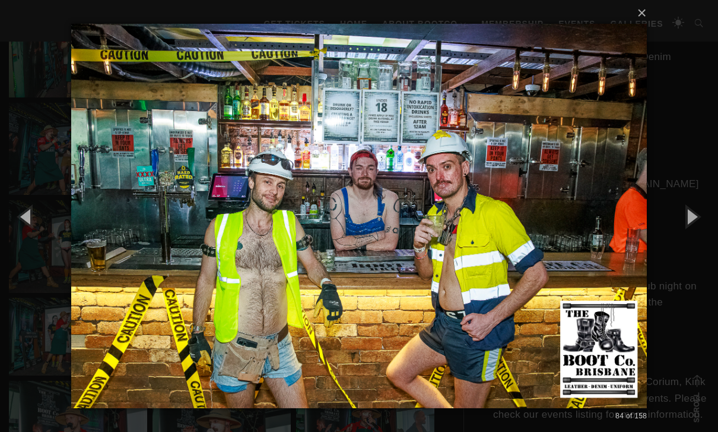
click at [494, 237] on button "button" at bounding box center [691, 215] width 53 height 65
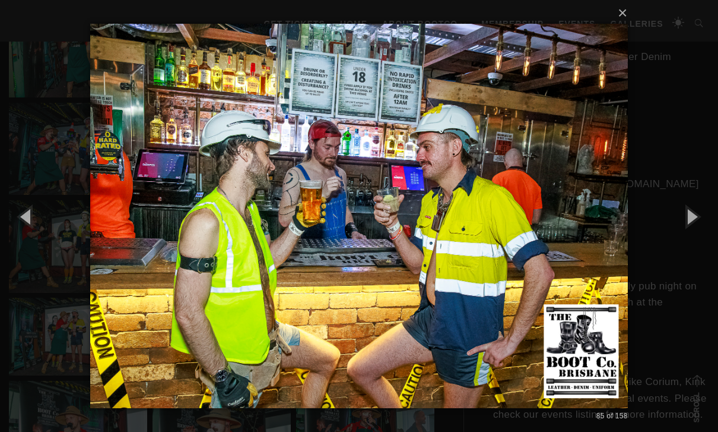
click at [494, 237] on button "button" at bounding box center [691, 215] width 53 height 65
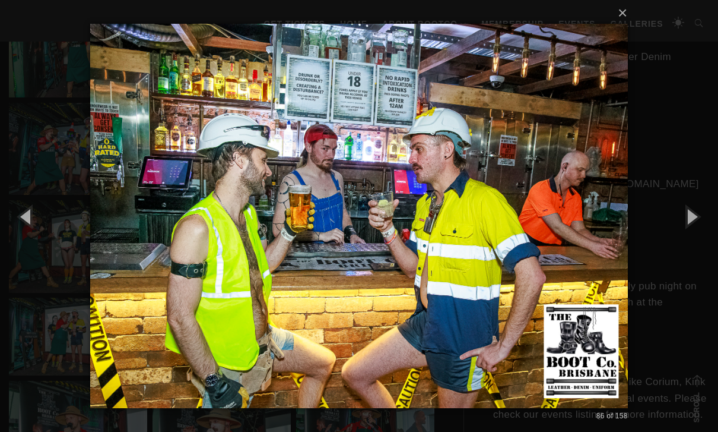
click at [494, 237] on button "button" at bounding box center [691, 215] width 53 height 65
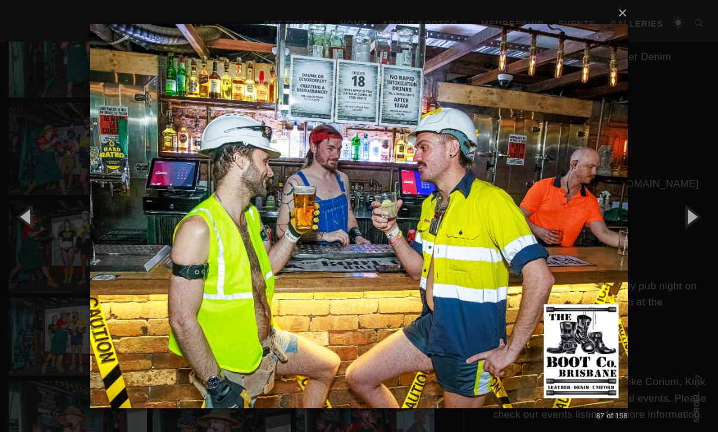
click at [494, 237] on button "button" at bounding box center [691, 215] width 53 height 65
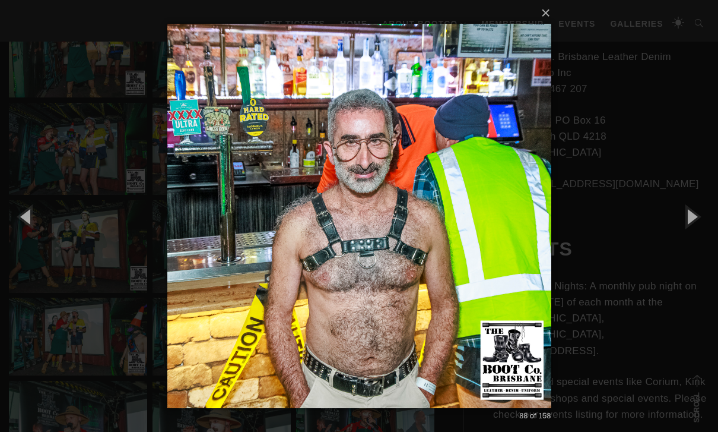
click at [494, 237] on button "button" at bounding box center [691, 215] width 53 height 65
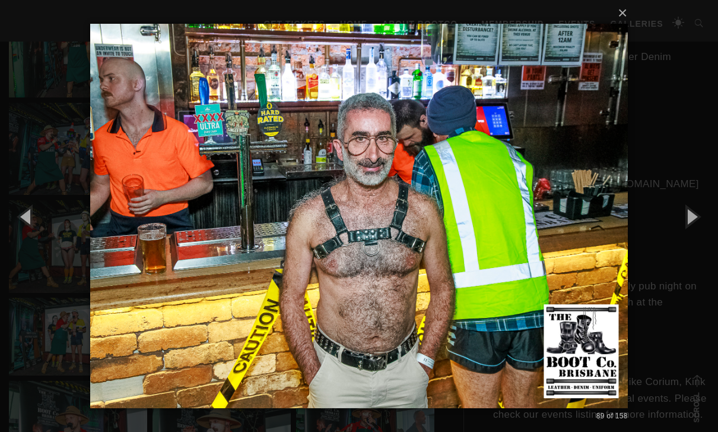
click at [494, 237] on button "button" at bounding box center [691, 215] width 53 height 65
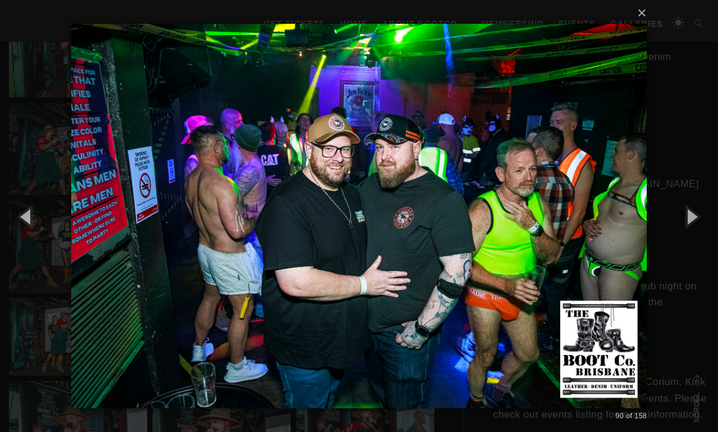
click at [494, 238] on button "button" at bounding box center [691, 215] width 53 height 65
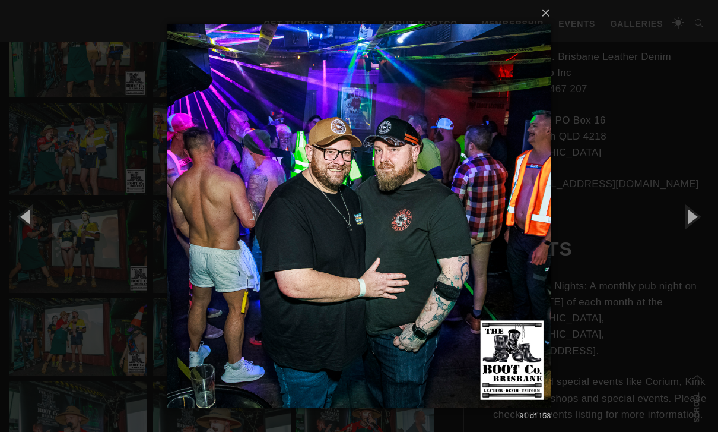
scroll to position [801, 0]
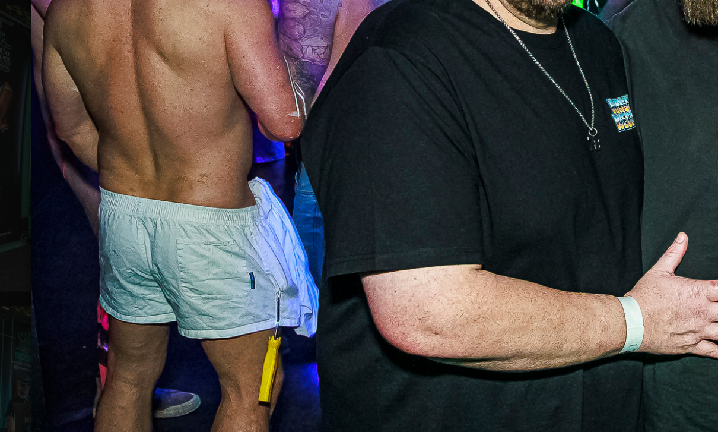
click at [167, 77] on img at bounding box center [359, 216] width 384 height 432
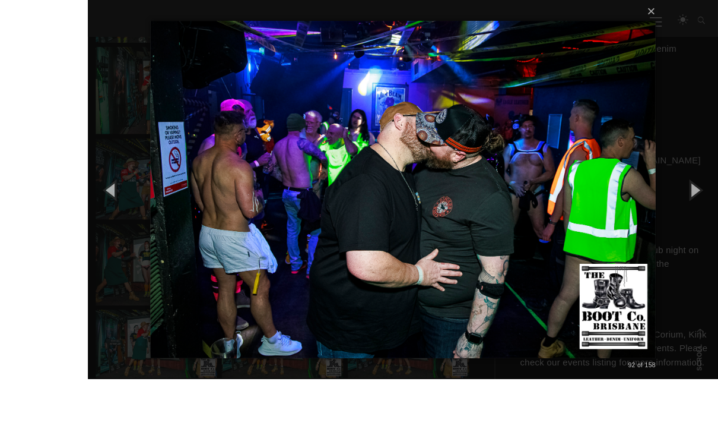
scroll to position [817, 0]
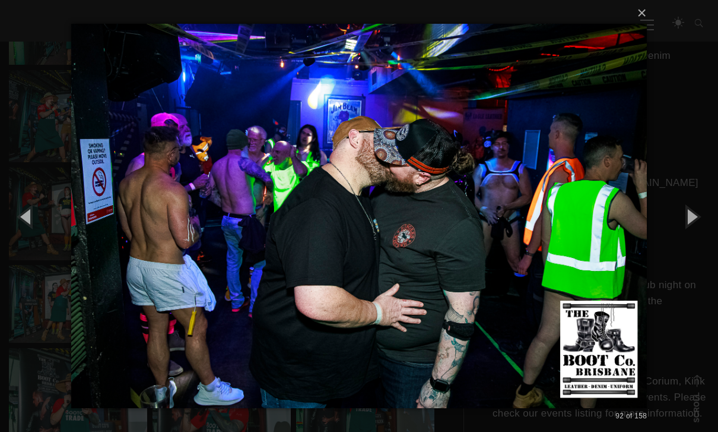
click at [494, 236] on button "button" at bounding box center [691, 215] width 53 height 65
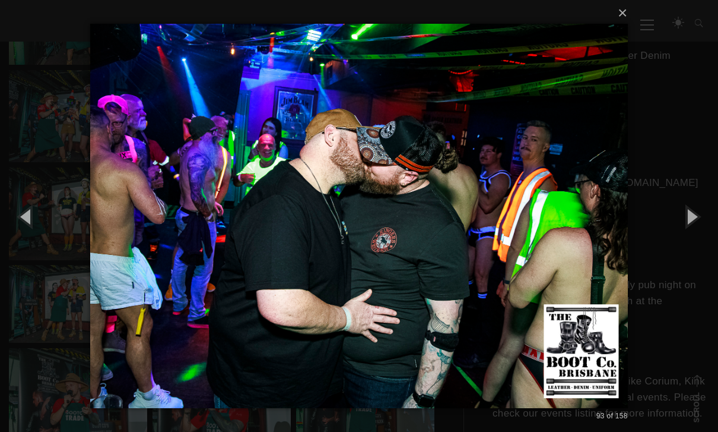
click at [494, 243] on button "button" at bounding box center [691, 215] width 53 height 65
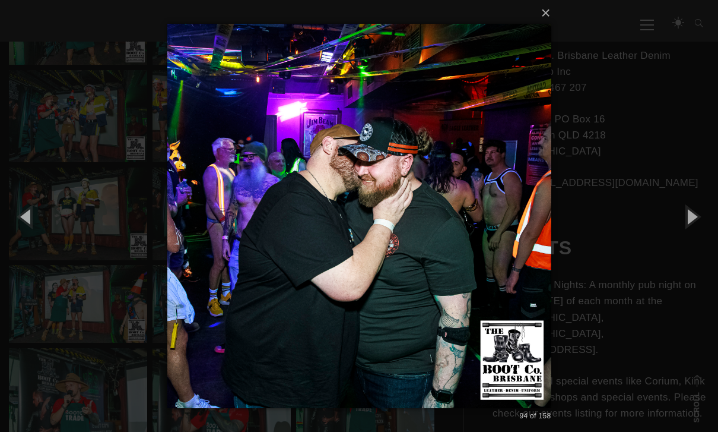
click at [494, 236] on button "button" at bounding box center [691, 215] width 53 height 65
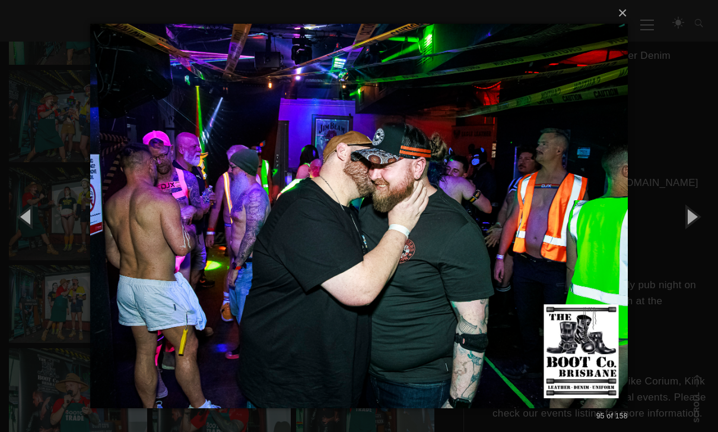
click at [494, 242] on button "button" at bounding box center [691, 215] width 53 height 65
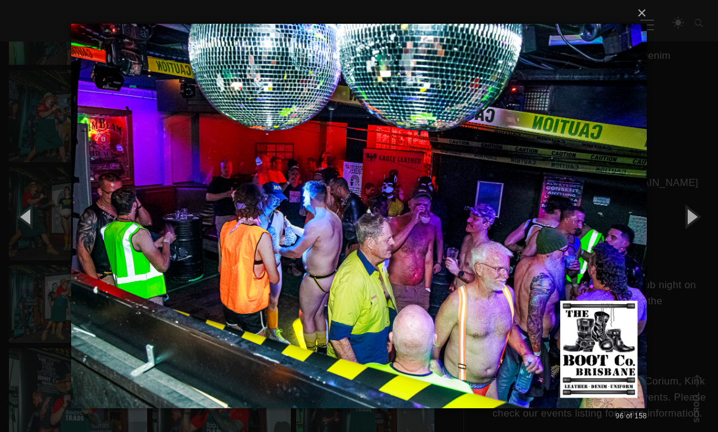
click at [494, 243] on button "button" at bounding box center [691, 215] width 53 height 65
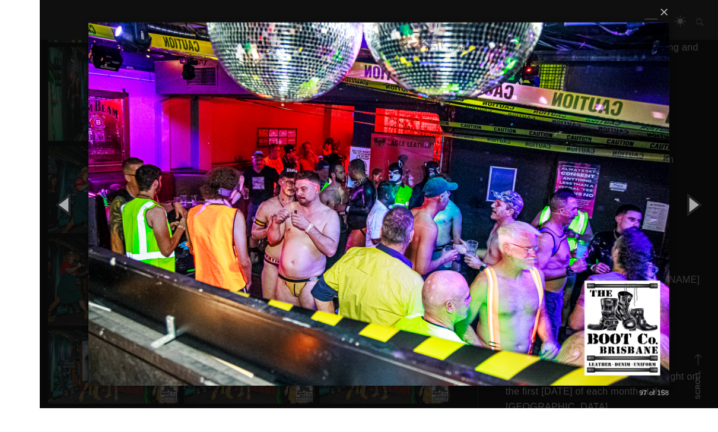
scroll to position [795, 0]
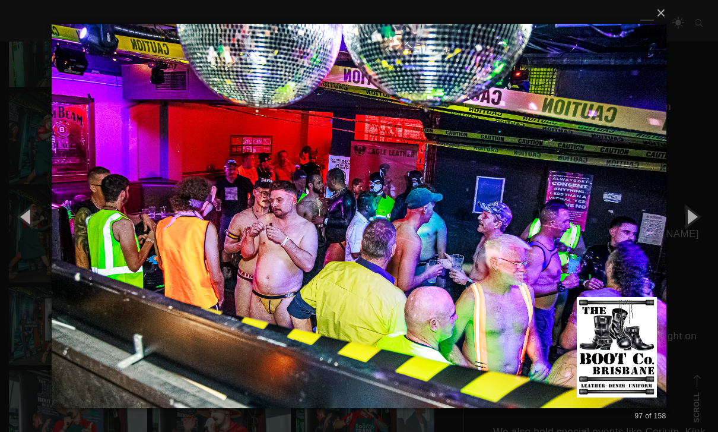
click at [494, 232] on button "button" at bounding box center [691, 215] width 53 height 65
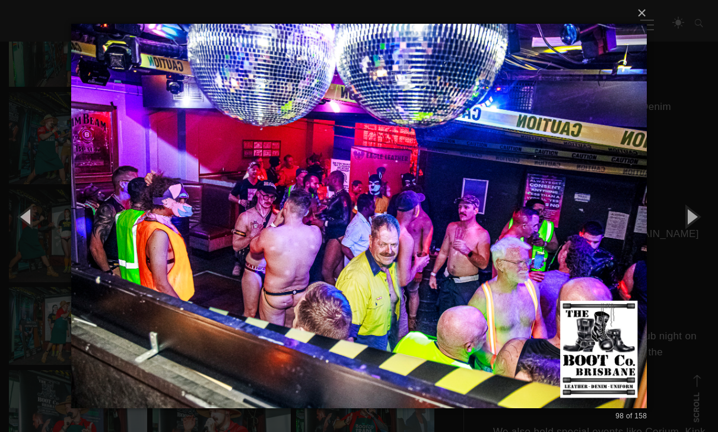
click at [494, 236] on button "button" at bounding box center [691, 215] width 53 height 65
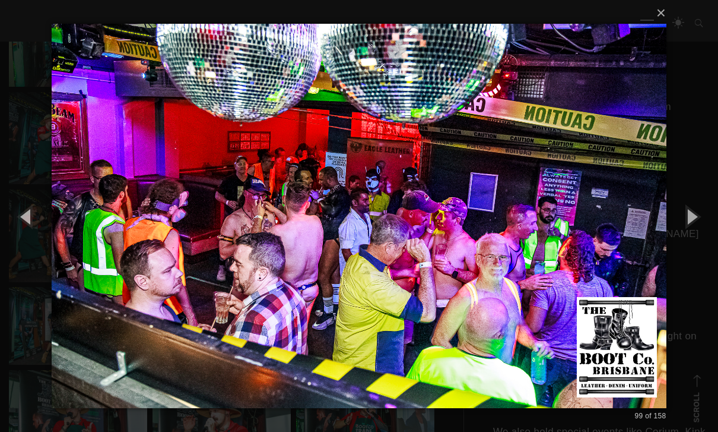
click at [494, 236] on button "button" at bounding box center [691, 215] width 53 height 65
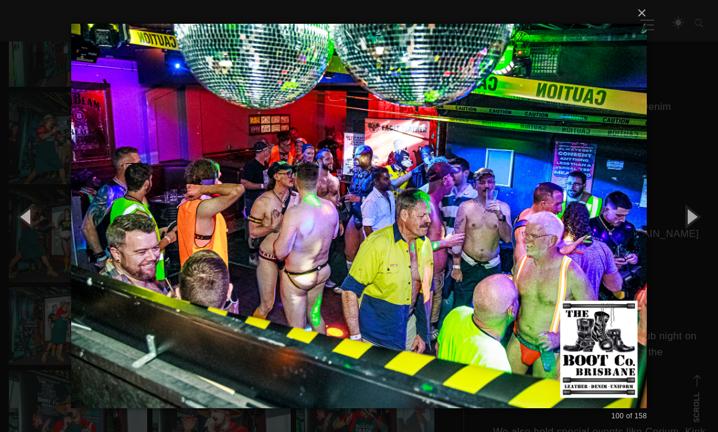
click at [494, 234] on button "button" at bounding box center [691, 215] width 53 height 65
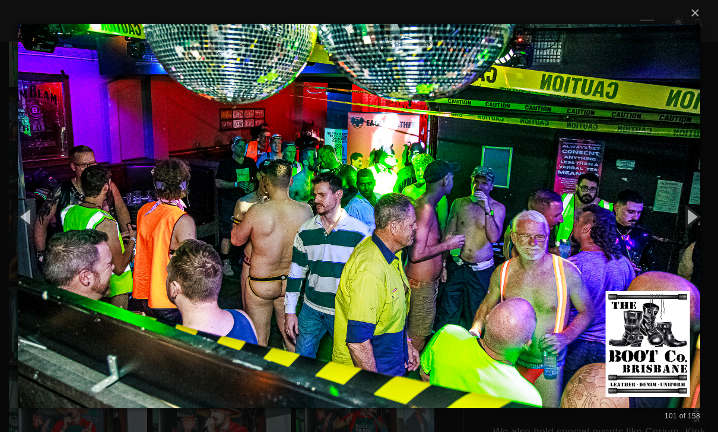
click at [494, 237] on button "button" at bounding box center [691, 215] width 53 height 65
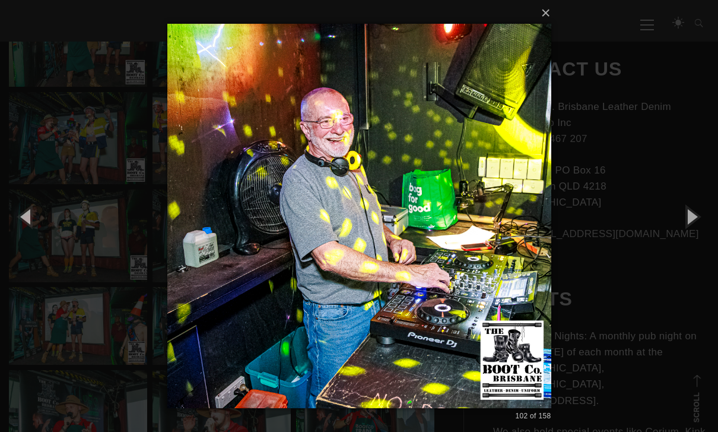
click at [494, 231] on button "button" at bounding box center [691, 215] width 53 height 65
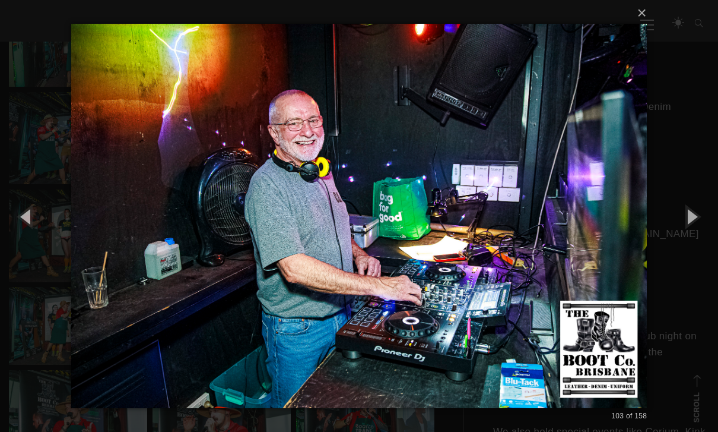
click at [494, 234] on button "button" at bounding box center [691, 215] width 53 height 65
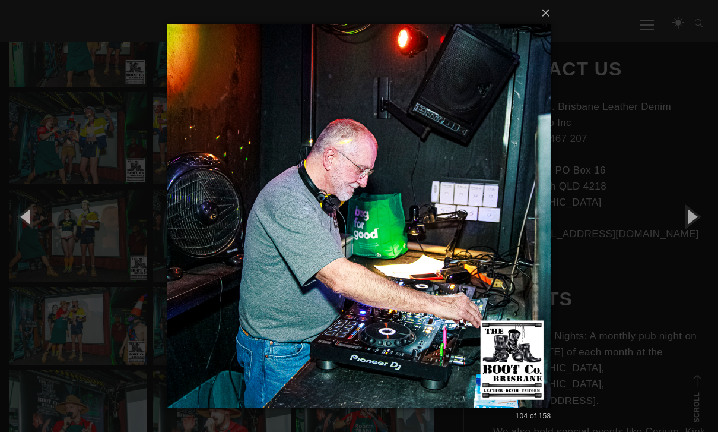
click at [494, 235] on button "button" at bounding box center [691, 215] width 53 height 65
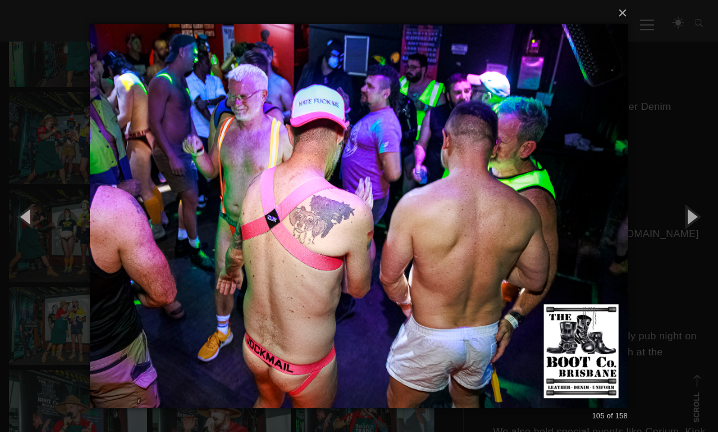
click at [494, 236] on button "button" at bounding box center [691, 215] width 53 height 65
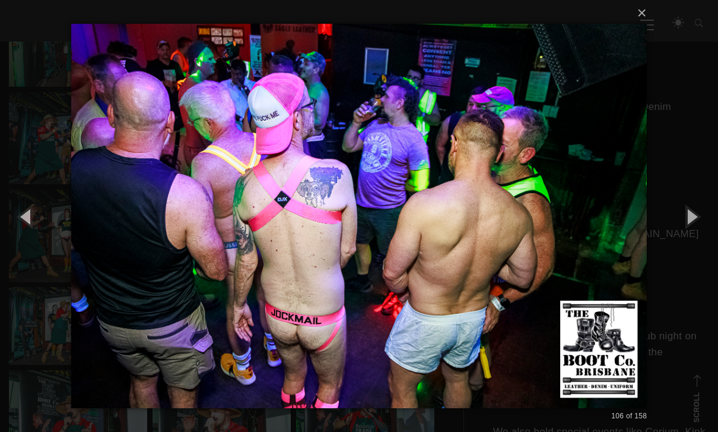
click at [494, 237] on button "button" at bounding box center [691, 215] width 53 height 65
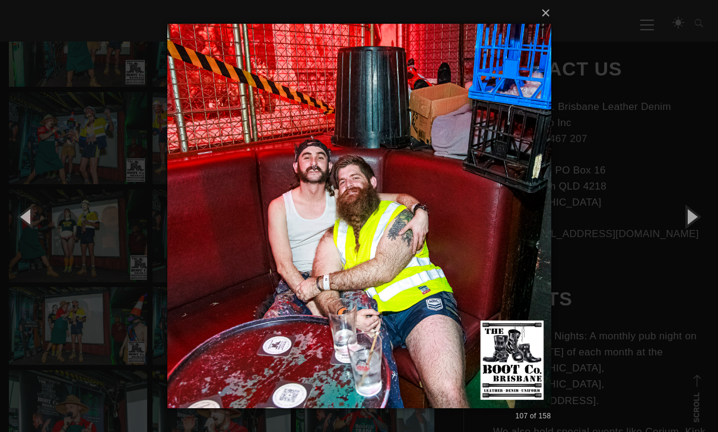
click at [494, 241] on button "button" at bounding box center [691, 215] width 53 height 65
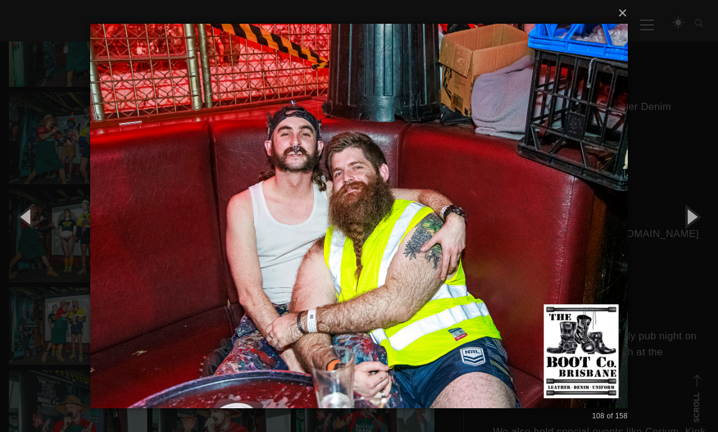
click at [494, 240] on button "button" at bounding box center [691, 215] width 53 height 65
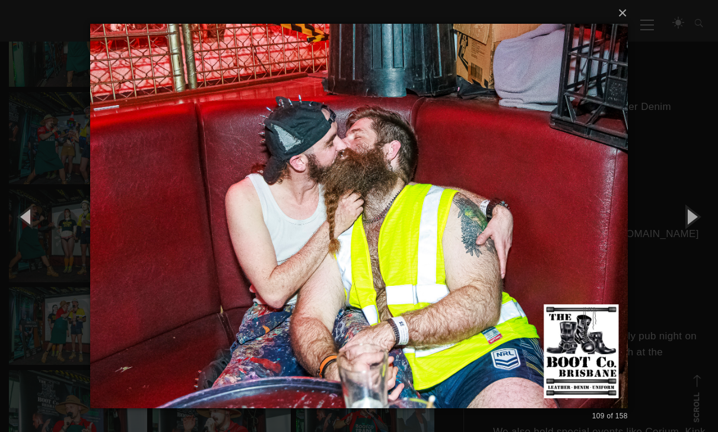
click at [494, 236] on button "button" at bounding box center [691, 215] width 53 height 65
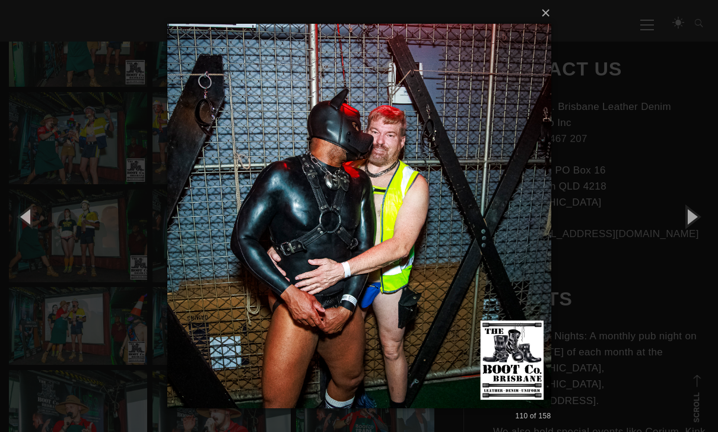
click at [494, 238] on button "button" at bounding box center [691, 215] width 53 height 65
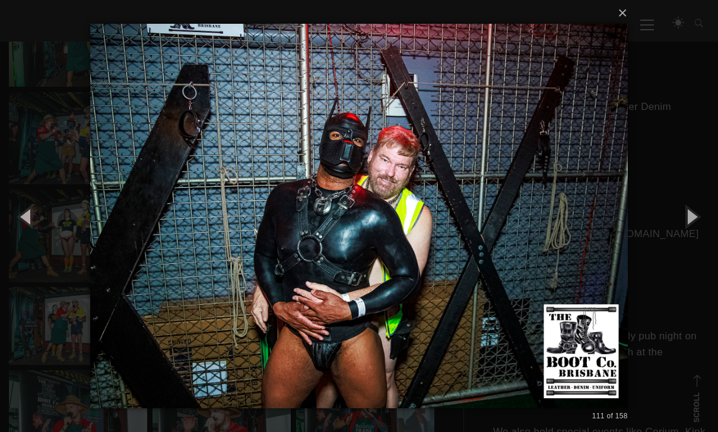
click at [494, 237] on button "button" at bounding box center [691, 215] width 53 height 65
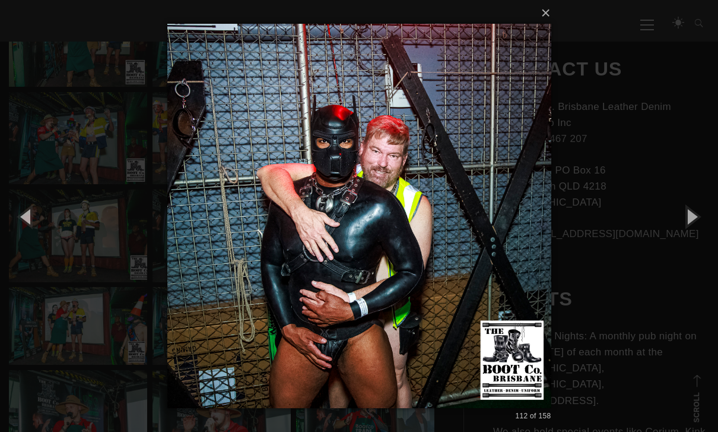
click at [494, 239] on button "button" at bounding box center [691, 215] width 53 height 65
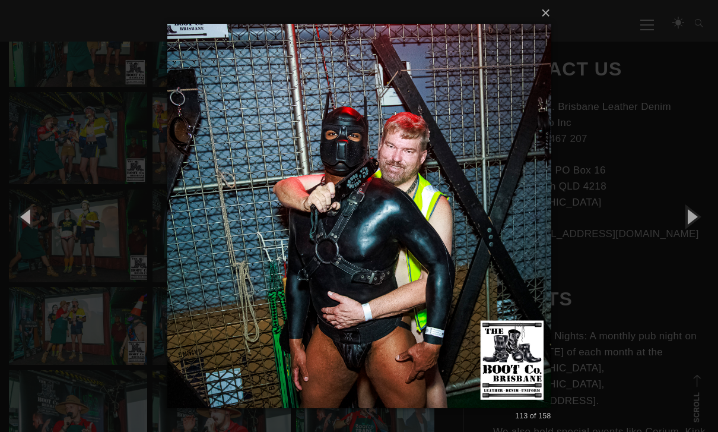
click at [494, 239] on button "button" at bounding box center [691, 215] width 53 height 65
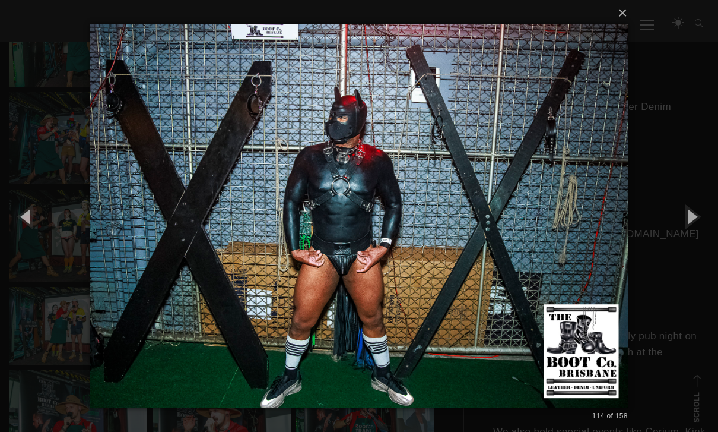
click at [494, 239] on button "button" at bounding box center [691, 215] width 53 height 65
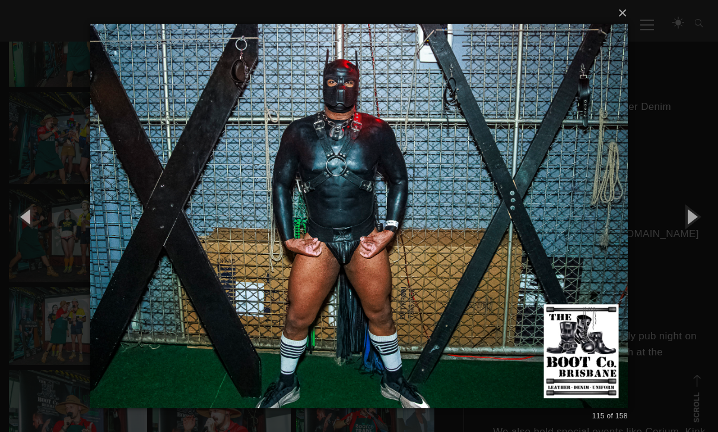
click at [494, 239] on button "button" at bounding box center [691, 215] width 53 height 65
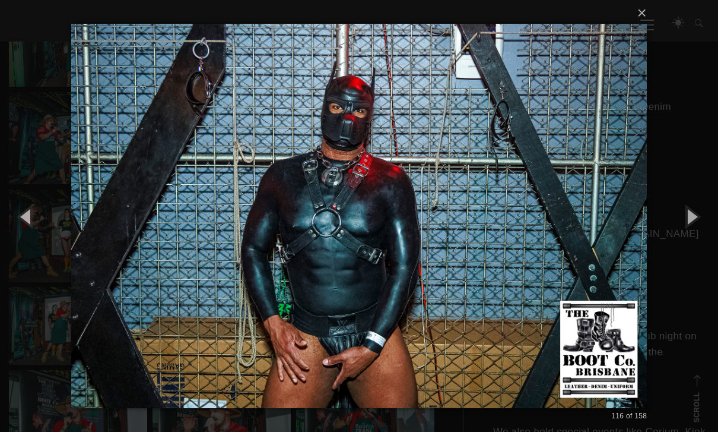
click at [494, 239] on button "button" at bounding box center [691, 215] width 53 height 65
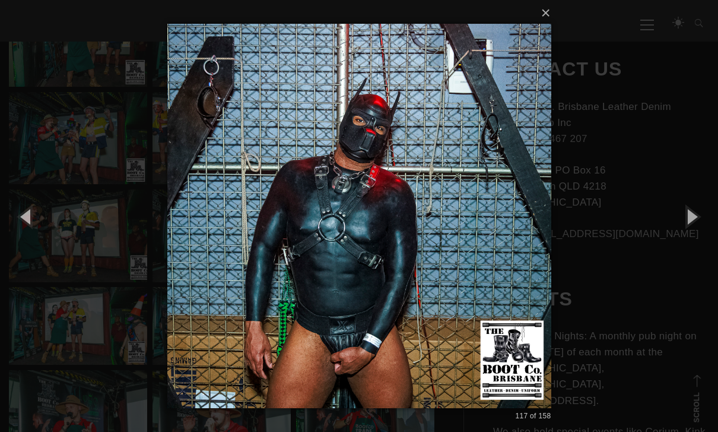
click at [494, 236] on button "button" at bounding box center [691, 215] width 53 height 65
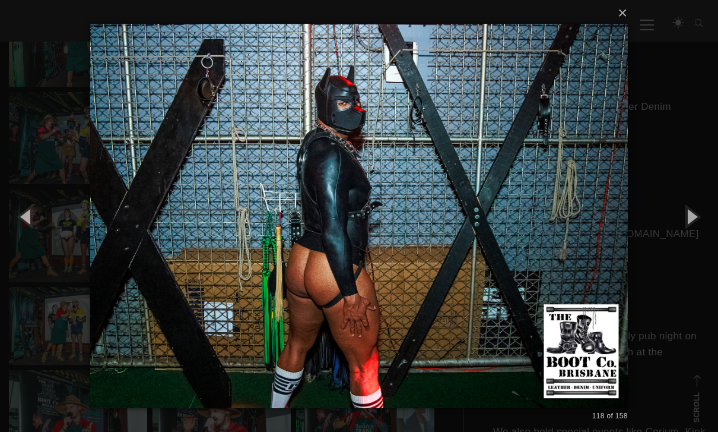
click at [494, 237] on button "button" at bounding box center [691, 215] width 53 height 65
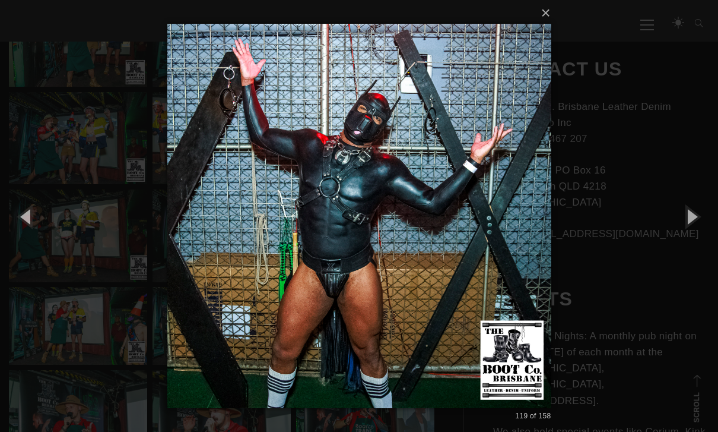
click at [494, 241] on button "button" at bounding box center [691, 215] width 53 height 65
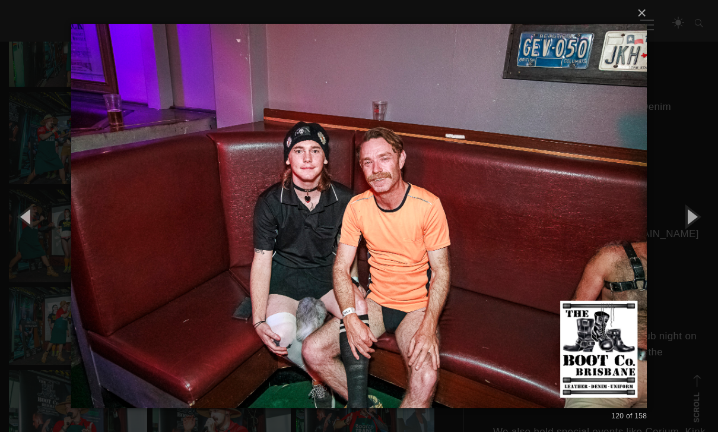
click at [494, 239] on button "button" at bounding box center [691, 215] width 53 height 65
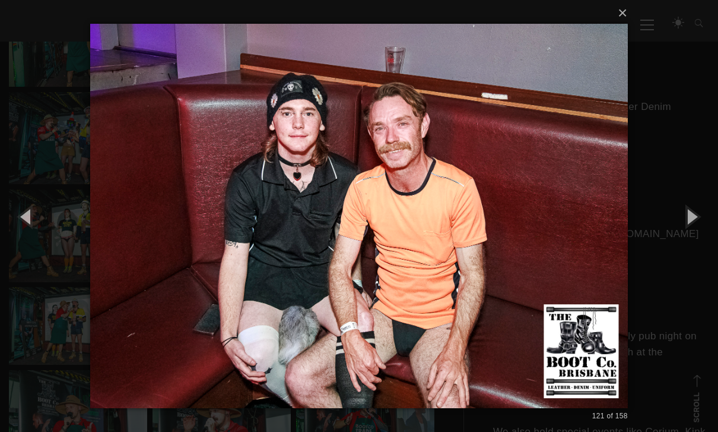
click at [494, 243] on button "button" at bounding box center [691, 215] width 53 height 65
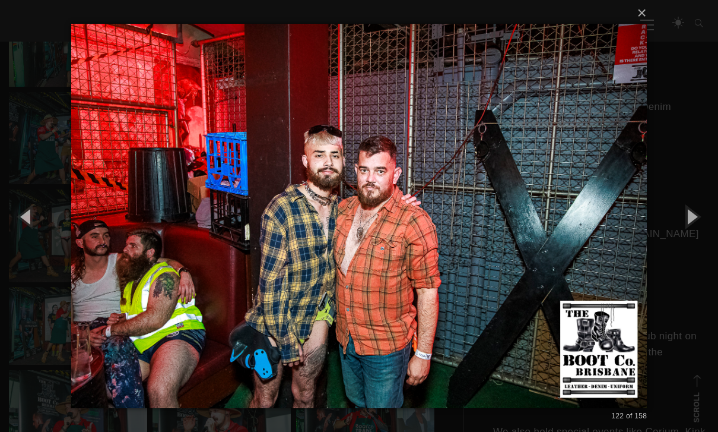
click at [494, 242] on button "button" at bounding box center [691, 215] width 53 height 65
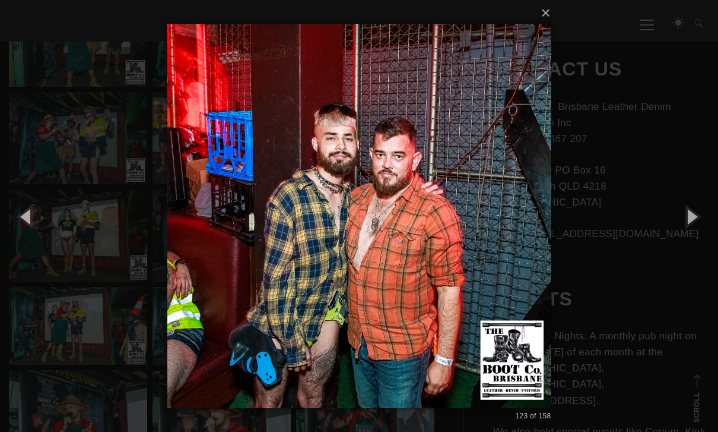
click at [494, 239] on button "button" at bounding box center [691, 215] width 53 height 65
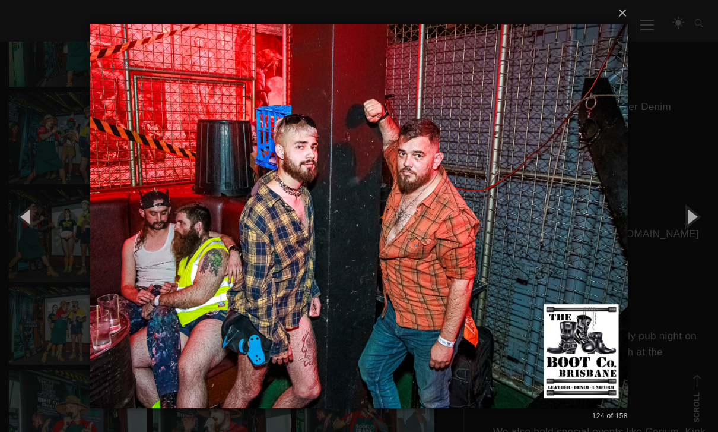
click at [494, 240] on button "button" at bounding box center [691, 215] width 53 height 65
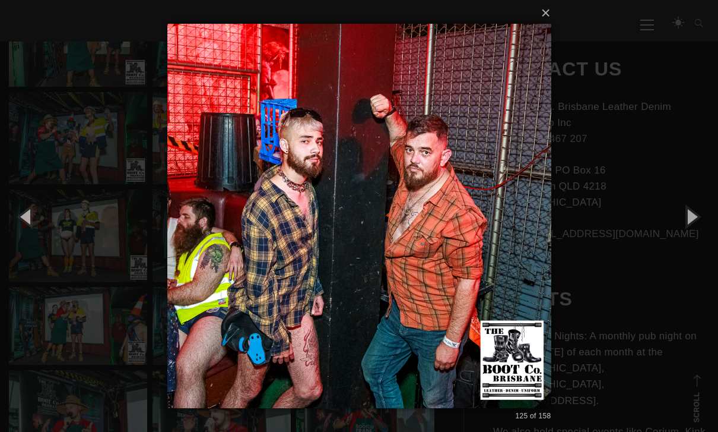
click at [494, 240] on button "button" at bounding box center [691, 215] width 53 height 65
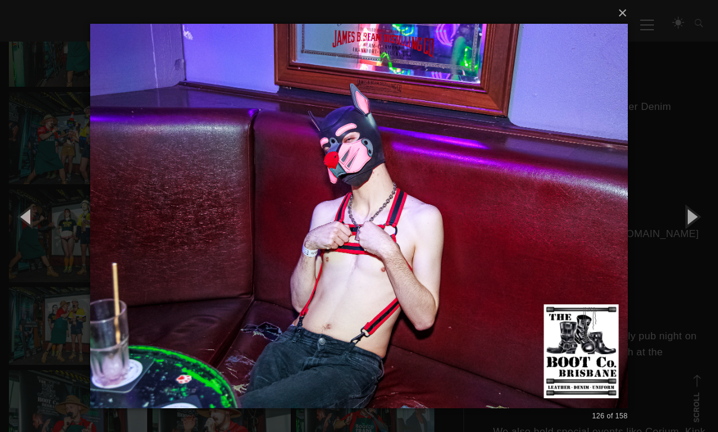
click at [494, 236] on button "button" at bounding box center [691, 215] width 53 height 65
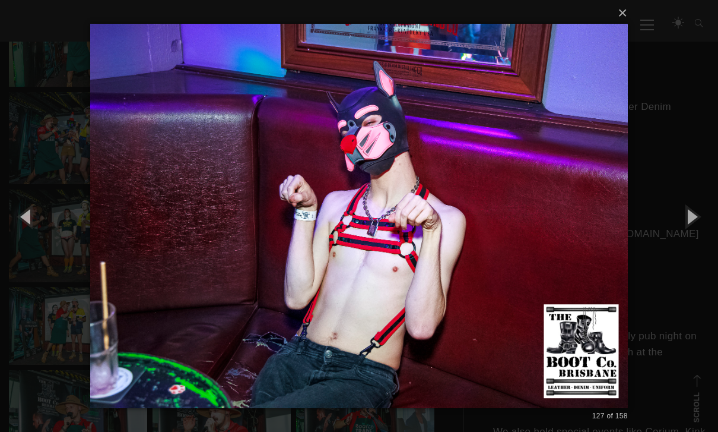
click at [494, 236] on button "button" at bounding box center [691, 215] width 53 height 65
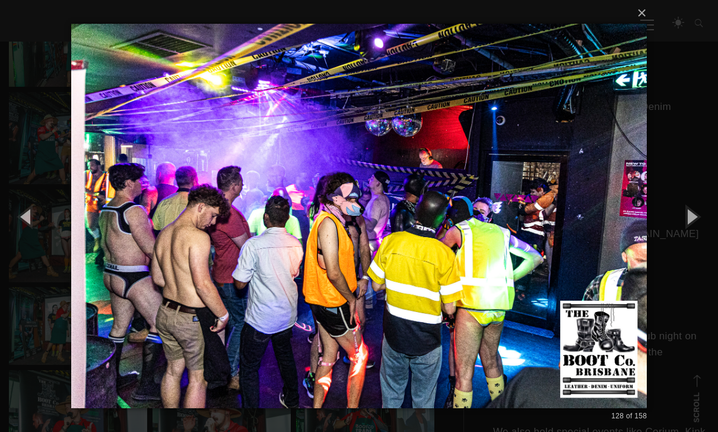
click at [494, 236] on button "button" at bounding box center [691, 215] width 53 height 65
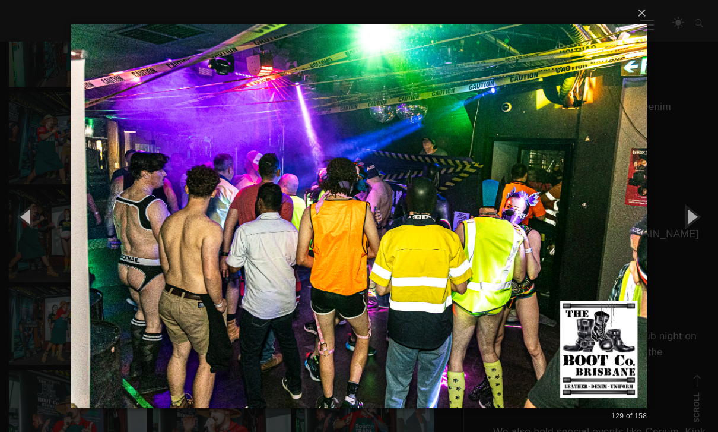
click at [494, 242] on button "button" at bounding box center [691, 215] width 53 height 65
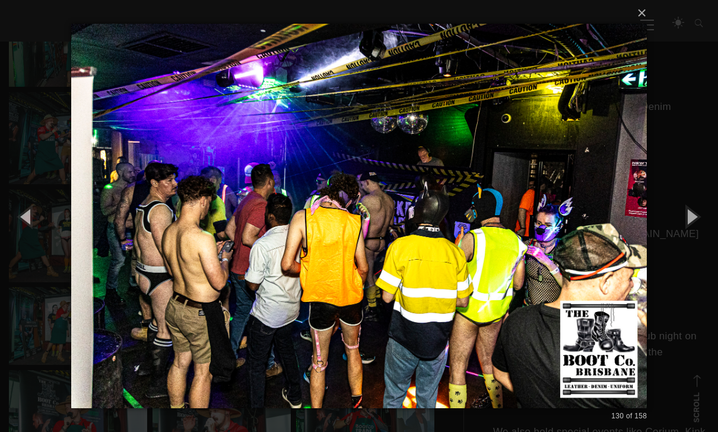
click at [494, 243] on button "button" at bounding box center [691, 215] width 53 height 65
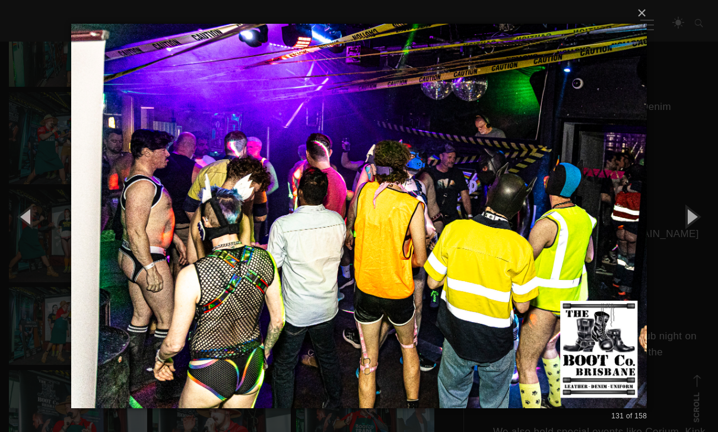
click at [494, 242] on button "button" at bounding box center [691, 215] width 53 height 65
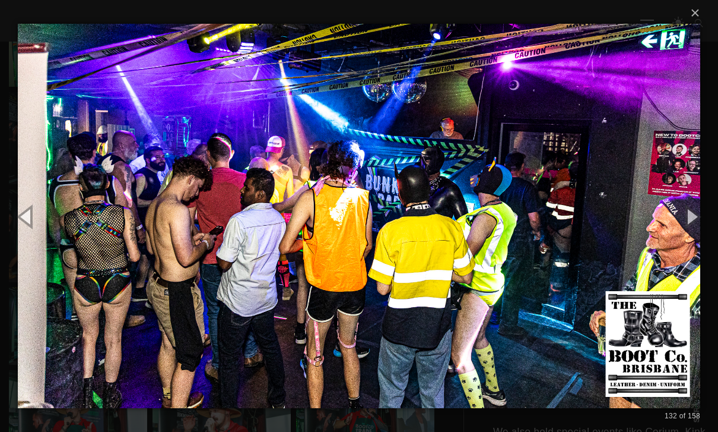
click at [494, 245] on button "button" at bounding box center [691, 215] width 53 height 65
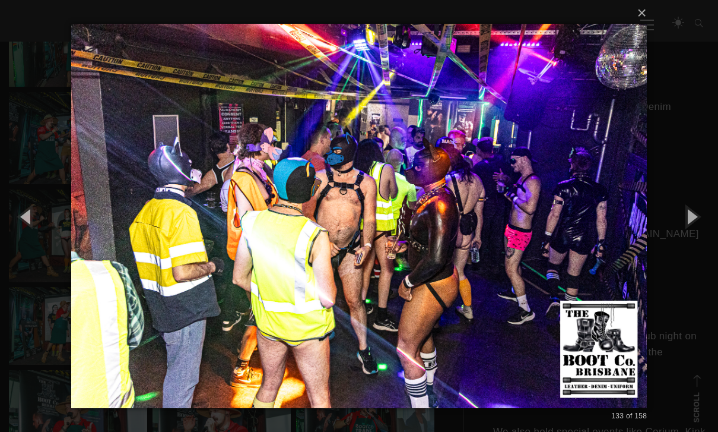
click at [494, 236] on button "button" at bounding box center [691, 215] width 53 height 65
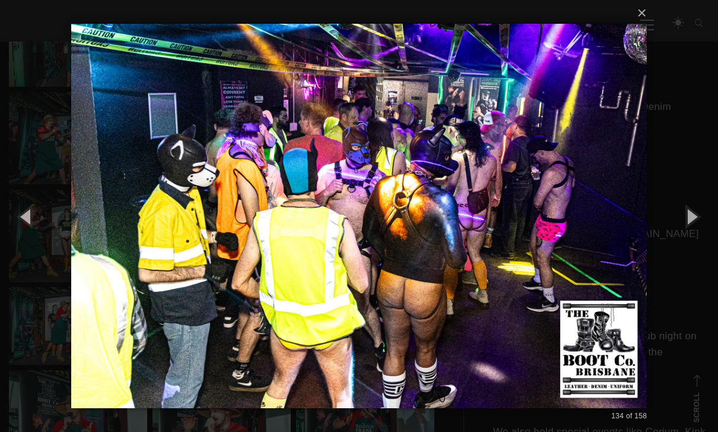
click at [494, 242] on button "button" at bounding box center [691, 215] width 53 height 65
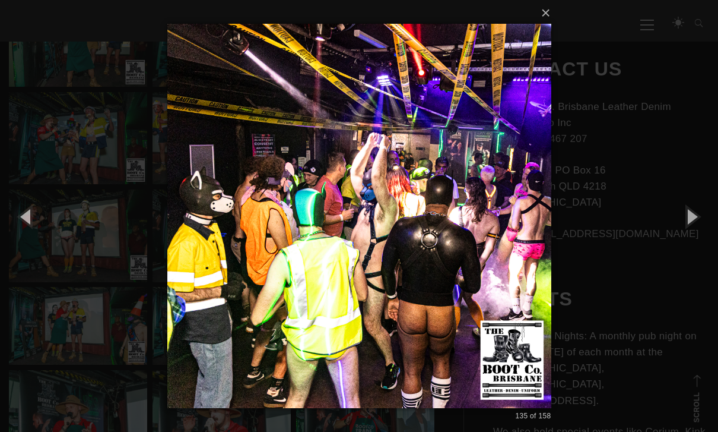
click at [494, 244] on button "button" at bounding box center [691, 215] width 53 height 65
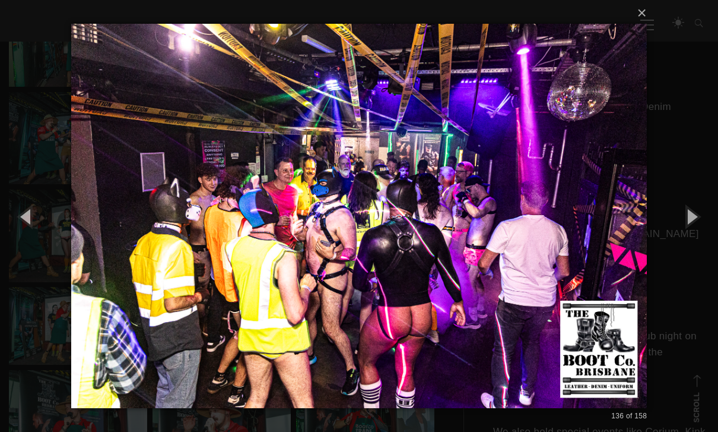
click at [494, 245] on button "button" at bounding box center [691, 215] width 53 height 65
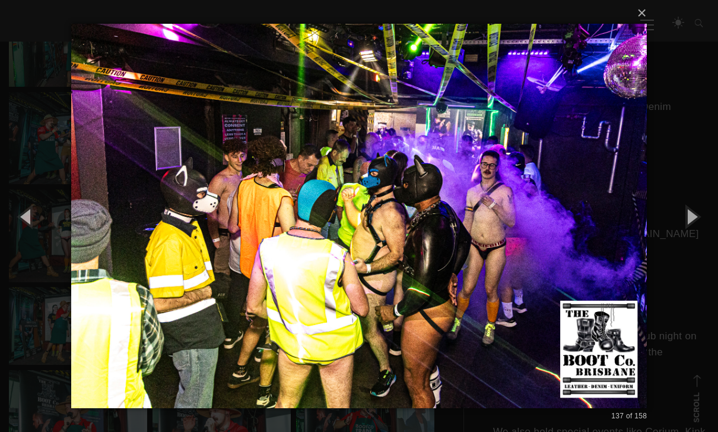
click at [494, 245] on button "button" at bounding box center [691, 215] width 53 height 65
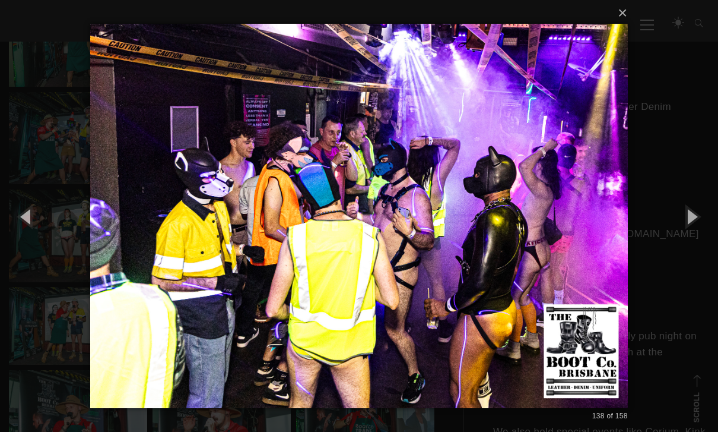
click at [494, 245] on button "button" at bounding box center [691, 215] width 53 height 65
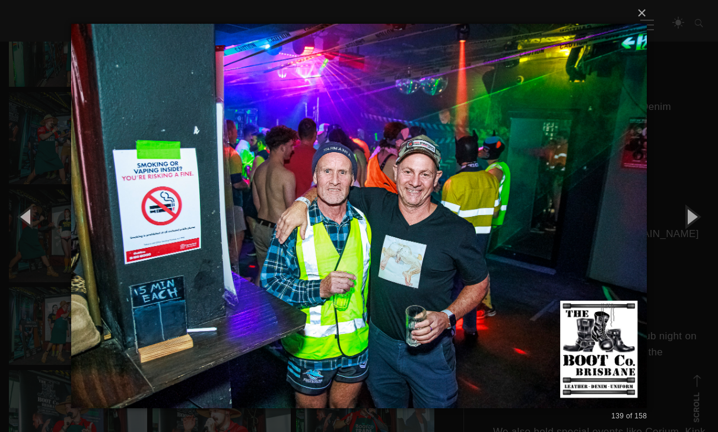
click at [494, 248] on button "button" at bounding box center [691, 215] width 53 height 65
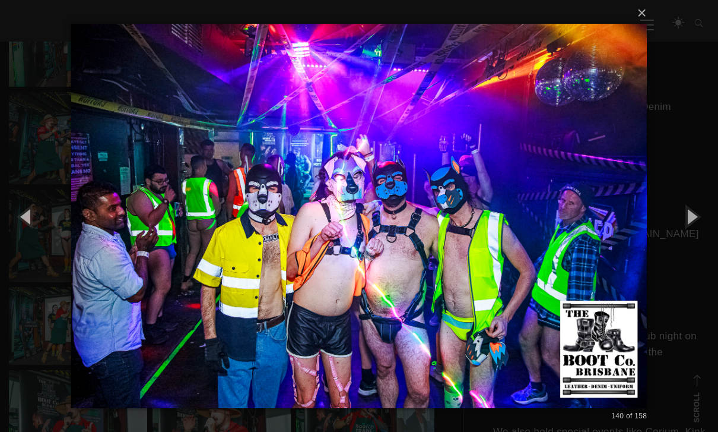
click at [494, 246] on button "button" at bounding box center [691, 215] width 53 height 65
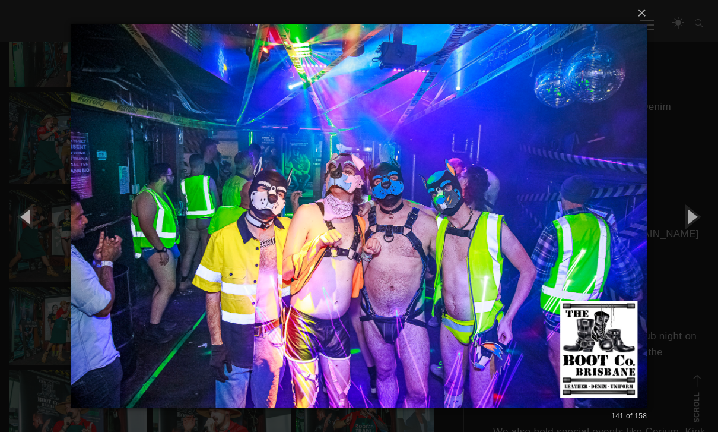
click at [494, 245] on button "button" at bounding box center [691, 215] width 53 height 65
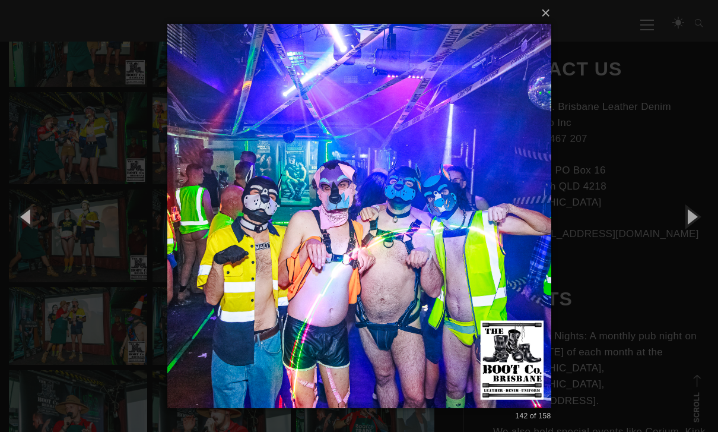
click at [494, 245] on button "button" at bounding box center [691, 215] width 53 height 65
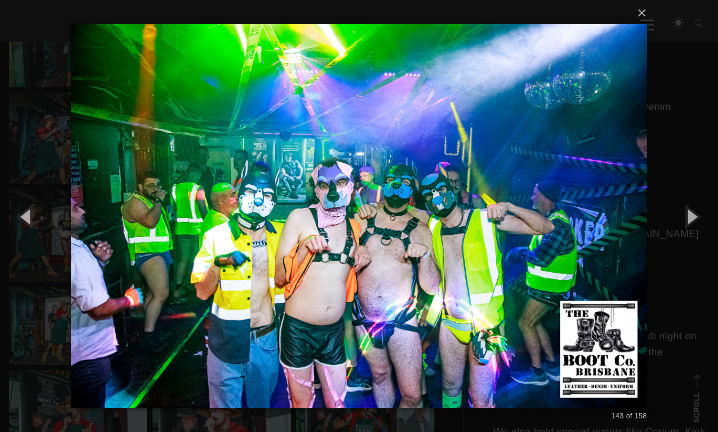
click at [494, 245] on button "button" at bounding box center [691, 215] width 53 height 65
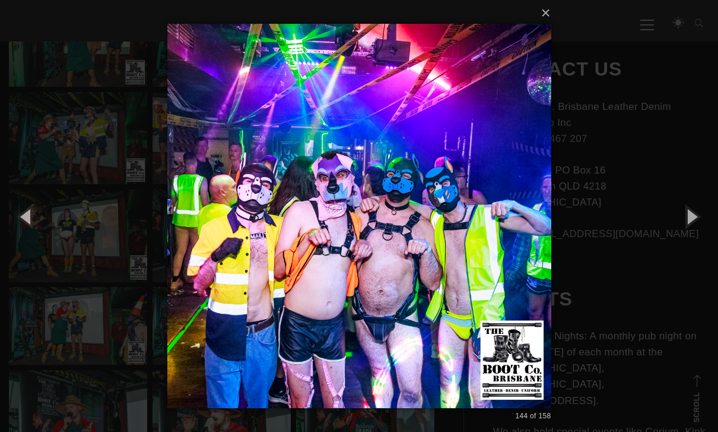
click at [494, 239] on button "button" at bounding box center [691, 215] width 53 height 65
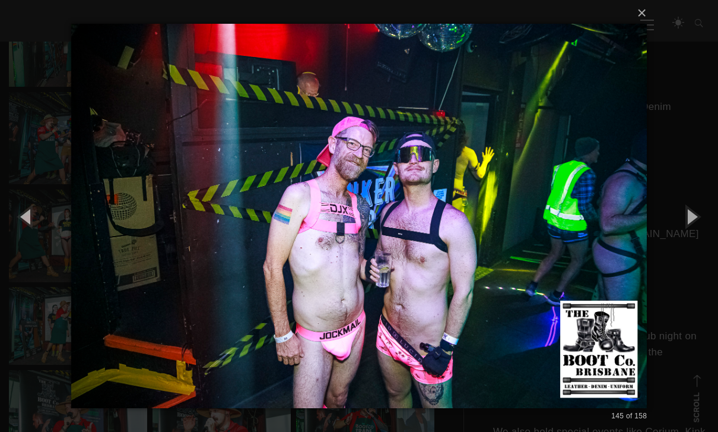
click at [494, 245] on button "button" at bounding box center [691, 215] width 53 height 65
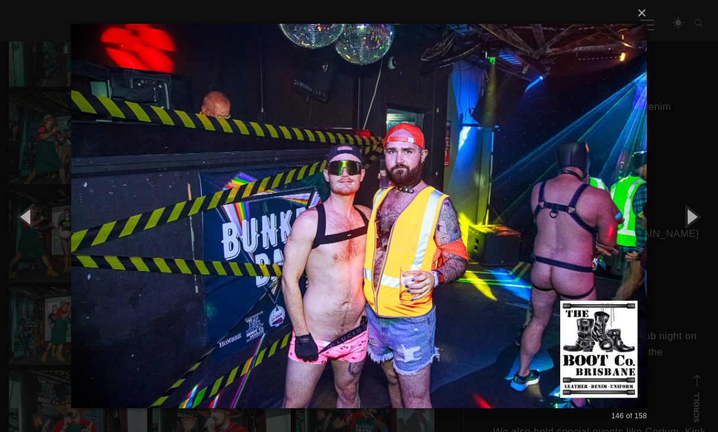
click at [494, 243] on button "button" at bounding box center [691, 215] width 53 height 65
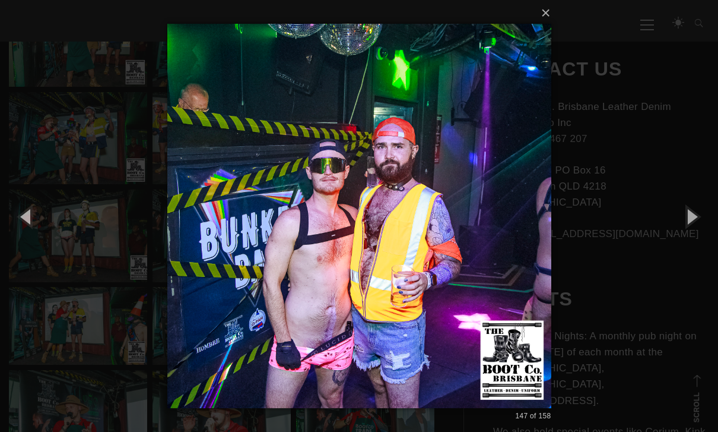
click at [494, 242] on button "button" at bounding box center [691, 215] width 53 height 65
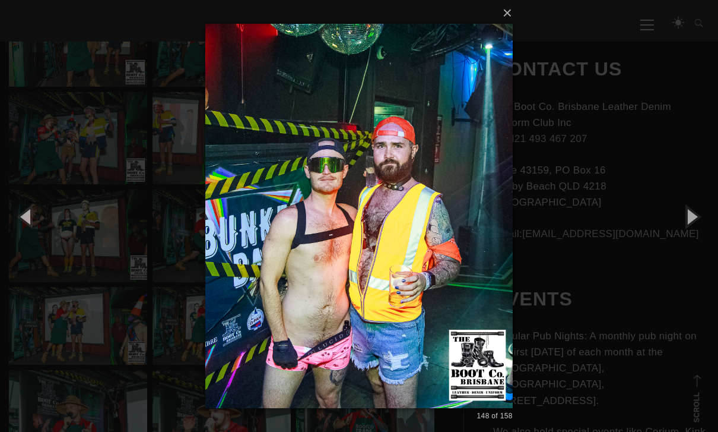
click at [494, 242] on button "button" at bounding box center [691, 215] width 53 height 65
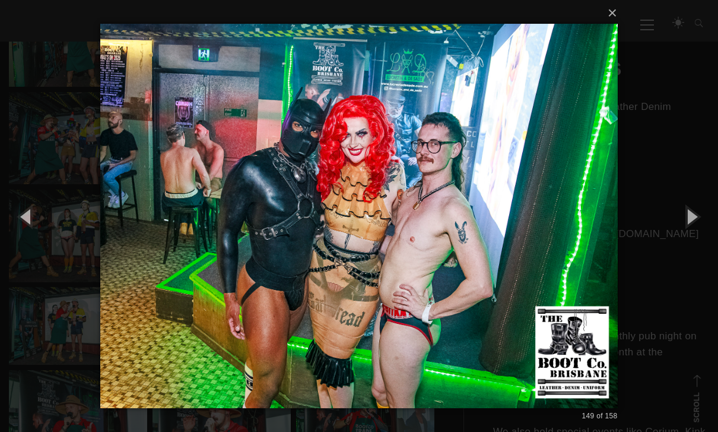
click at [494, 245] on button "button" at bounding box center [691, 215] width 53 height 65
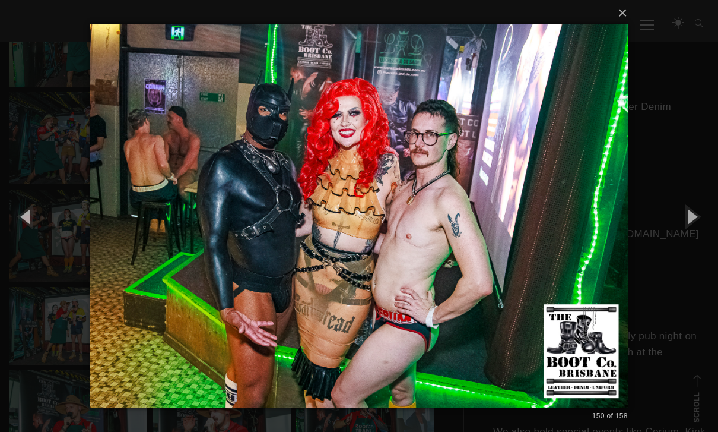
click at [494, 242] on button "button" at bounding box center [691, 215] width 53 height 65
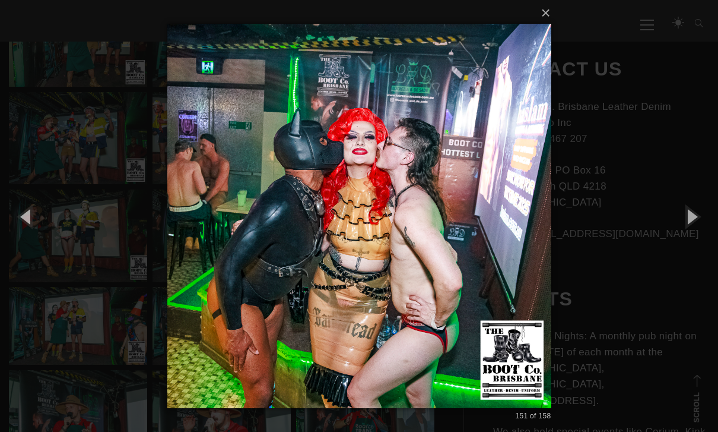
click at [494, 242] on button "button" at bounding box center [691, 215] width 53 height 65
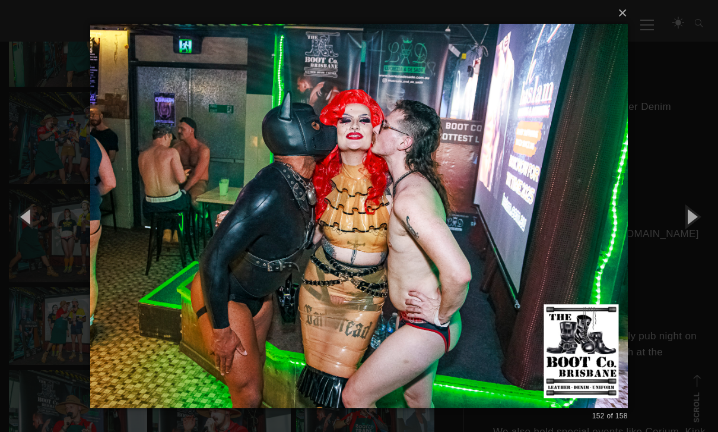
click at [494, 243] on button "button" at bounding box center [691, 215] width 53 height 65
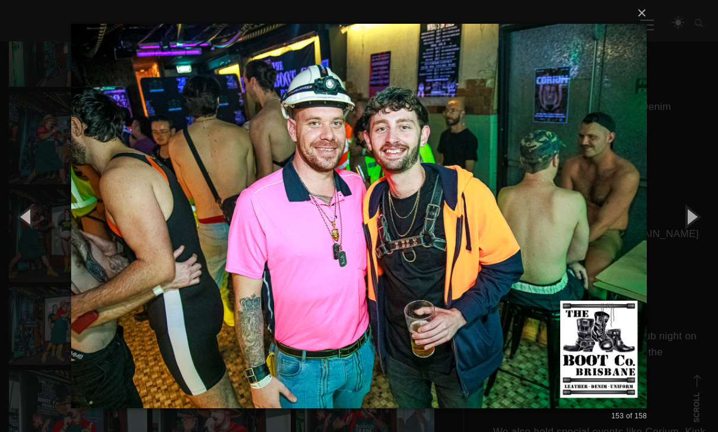
click at [494, 243] on button "button" at bounding box center [691, 215] width 53 height 65
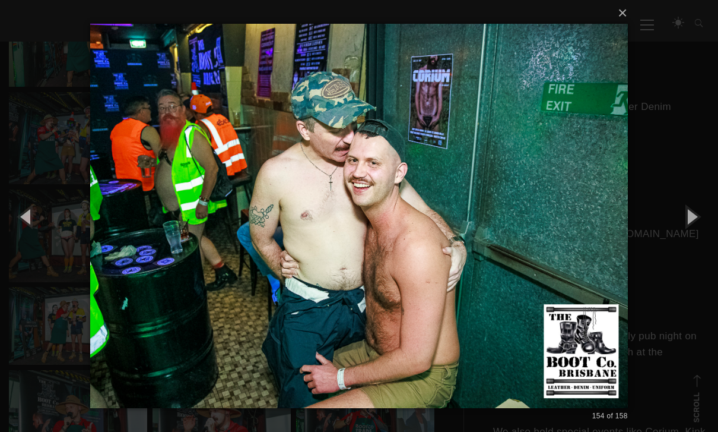
click at [494, 243] on button "button" at bounding box center [691, 215] width 53 height 65
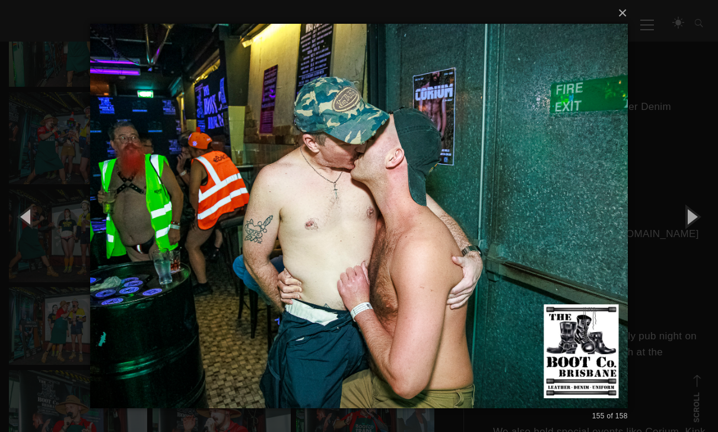
click at [494, 242] on button "button" at bounding box center [691, 215] width 53 height 65
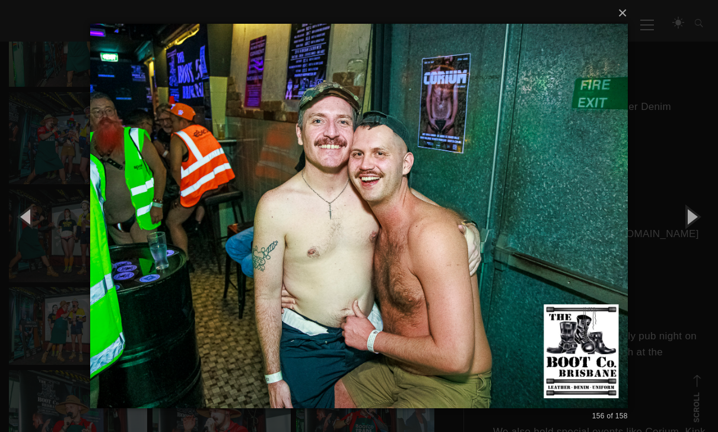
click at [494, 243] on button "button" at bounding box center [691, 215] width 53 height 65
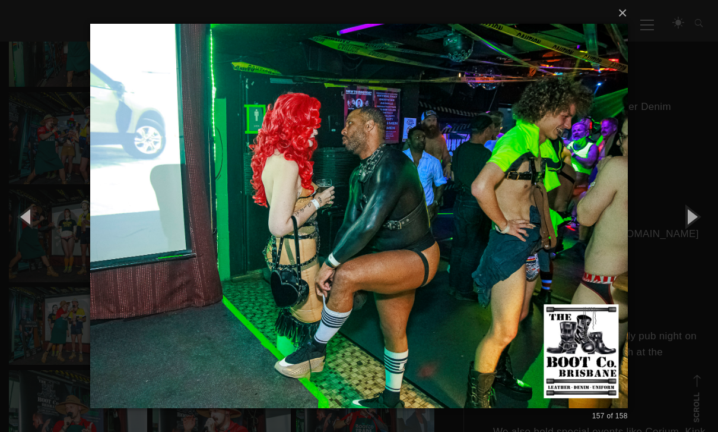
click at [494, 245] on button "button" at bounding box center [691, 215] width 53 height 65
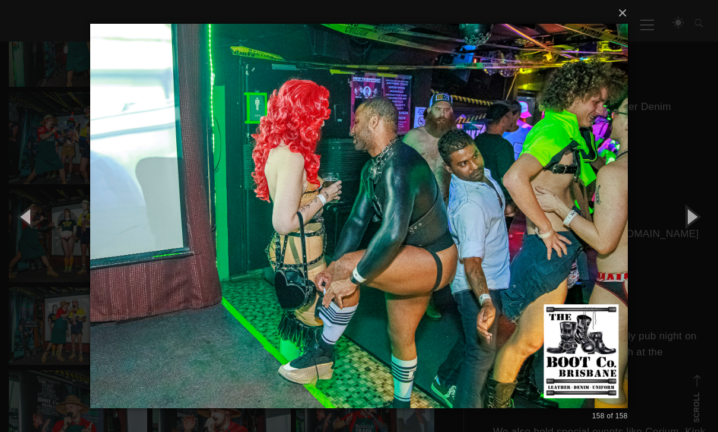
click at [494, 243] on button "button" at bounding box center [691, 215] width 53 height 65
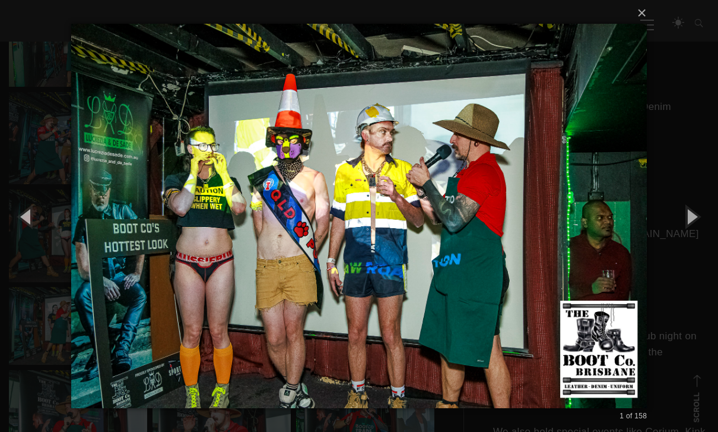
click at [494, 244] on button "button" at bounding box center [691, 215] width 53 height 65
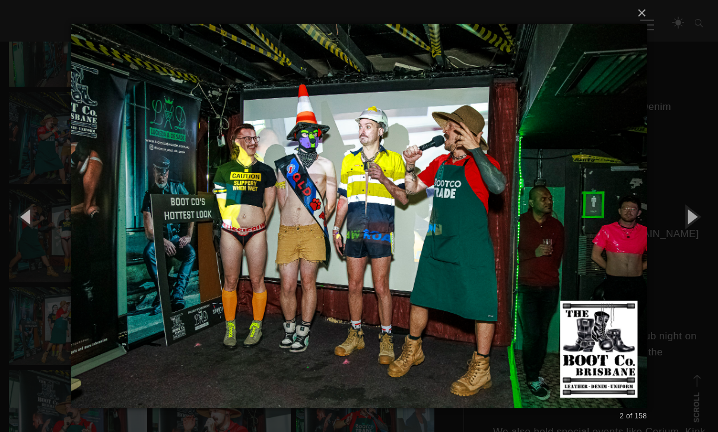
click at [494, 243] on button "button" at bounding box center [691, 215] width 53 height 65
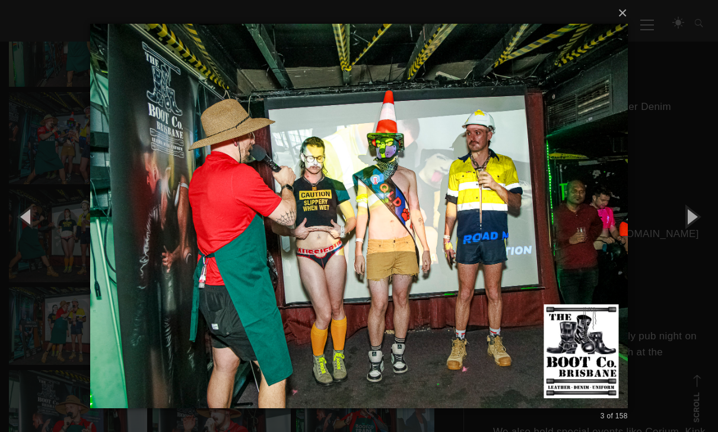
click at [494, 243] on button "button" at bounding box center [691, 215] width 53 height 65
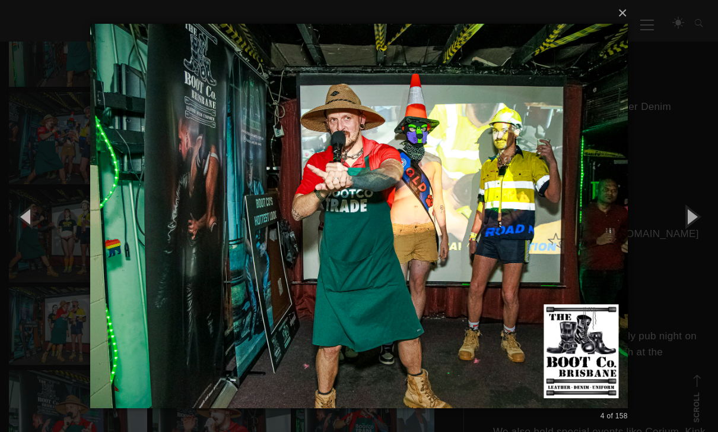
click at [494, 243] on button "button" at bounding box center [691, 215] width 53 height 65
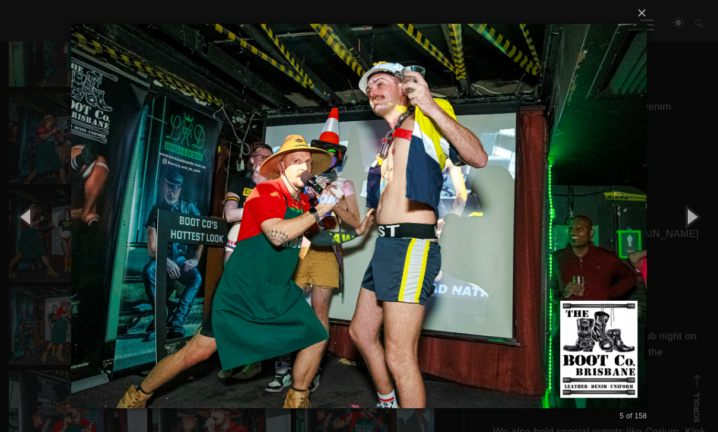
click at [494, 243] on button "button" at bounding box center [691, 215] width 53 height 65
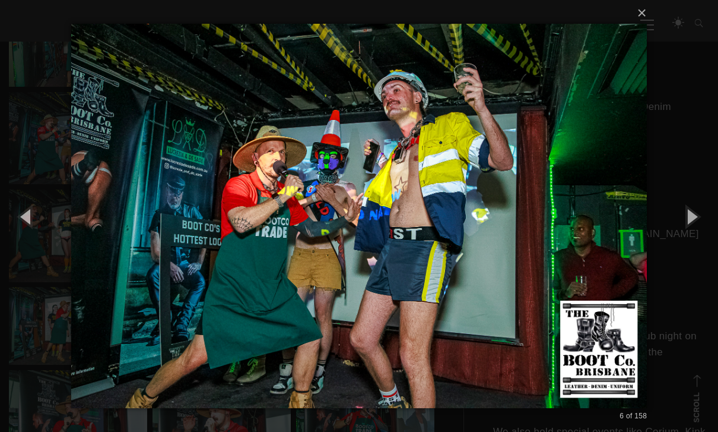
click at [494, 243] on button "button" at bounding box center [691, 215] width 53 height 65
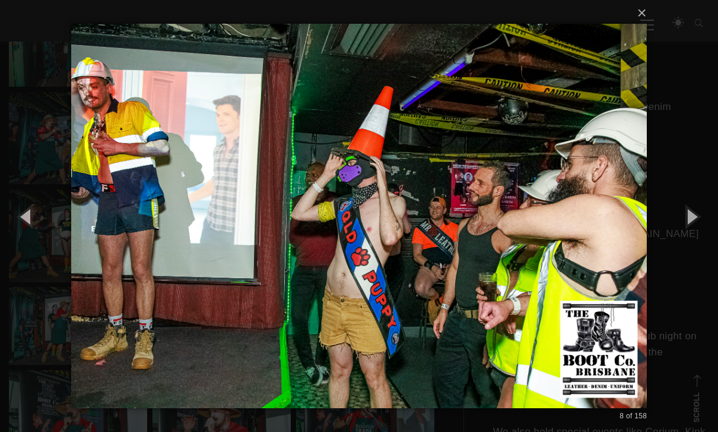
click at [494, 243] on button "button" at bounding box center [691, 215] width 53 height 65
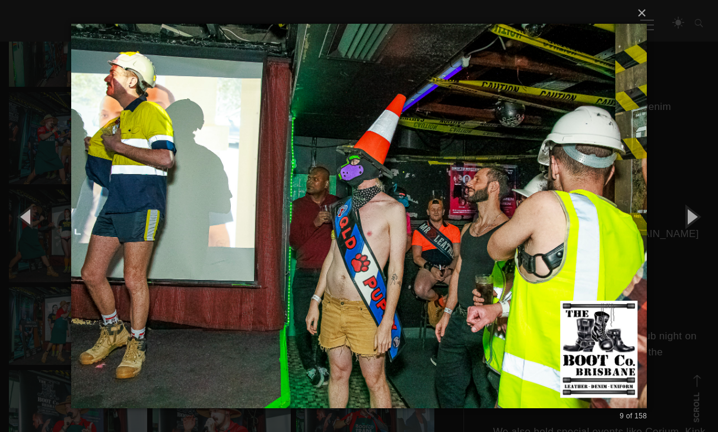
click at [494, 243] on button "button" at bounding box center [691, 215] width 53 height 65
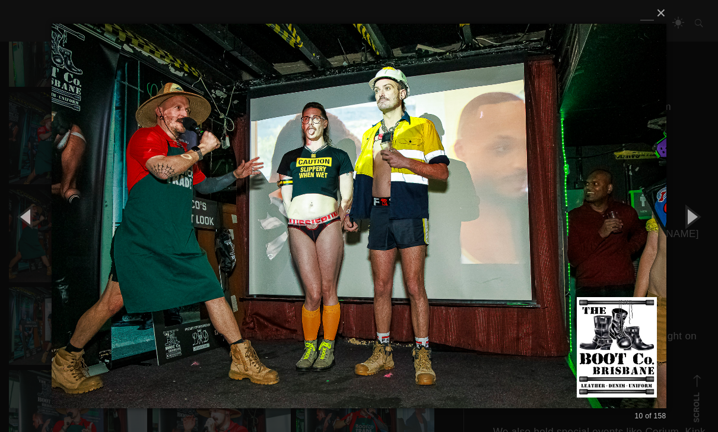
click at [494, 243] on button "button" at bounding box center [691, 215] width 53 height 65
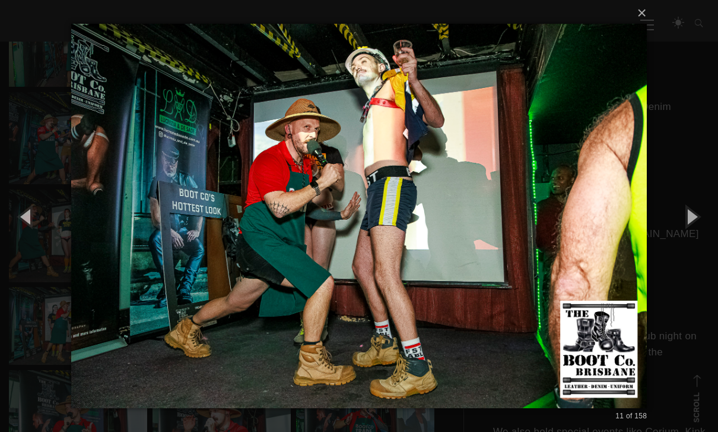
click at [494, 243] on button "button" at bounding box center [691, 215] width 53 height 65
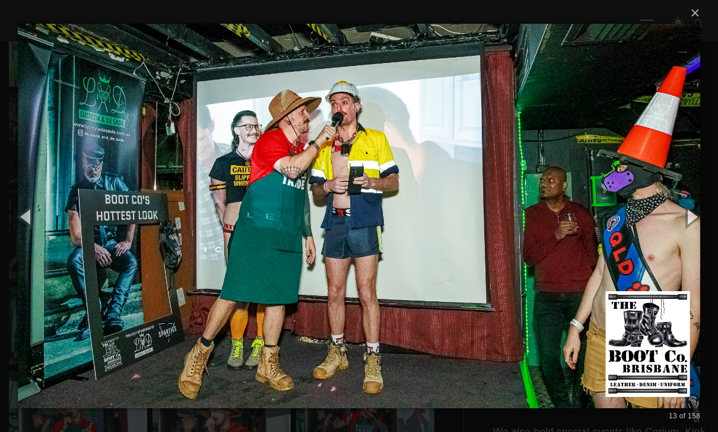
click at [494, 243] on button "button" at bounding box center [691, 215] width 53 height 65
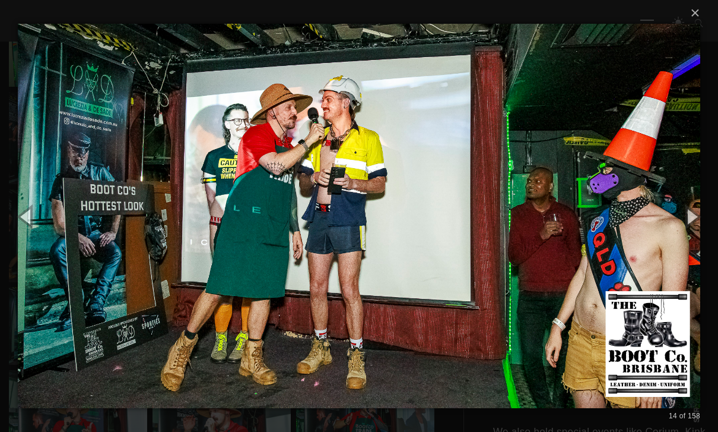
click at [494, 243] on button "button" at bounding box center [691, 215] width 53 height 65
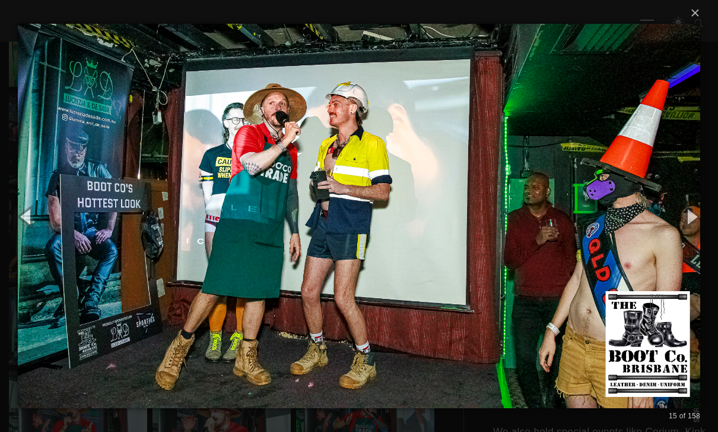
click at [494, 242] on button "button" at bounding box center [691, 215] width 53 height 65
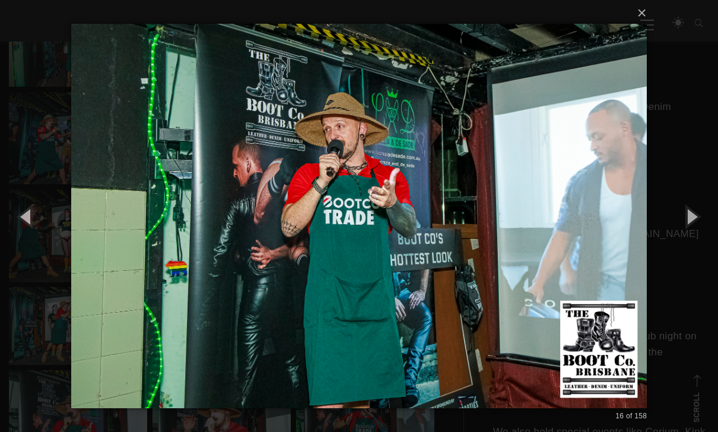
click at [494, 26] on button "×" at bounding box center [363, 13] width 576 height 26
